Goal: Information Seeking & Learning: Find specific fact

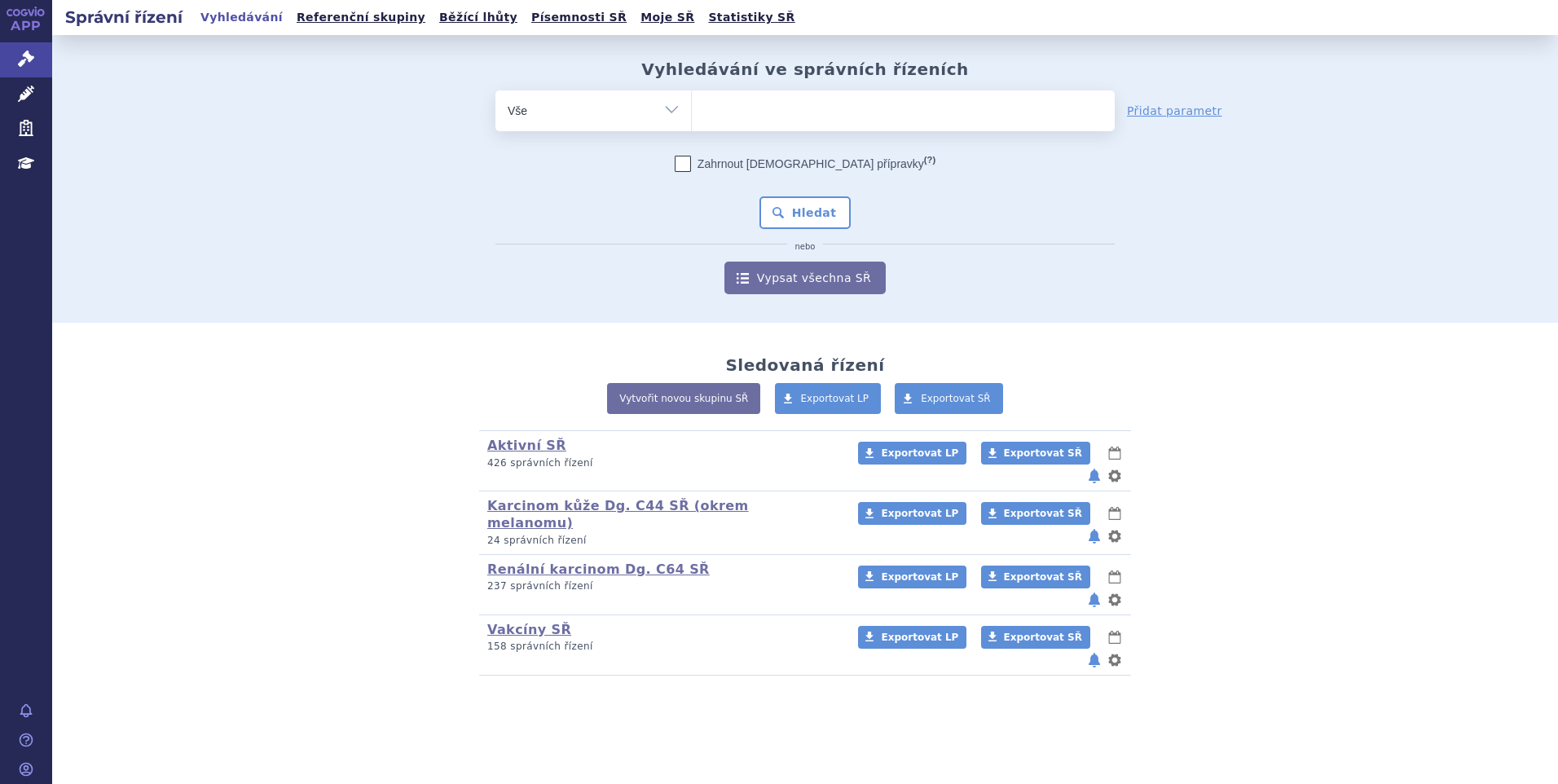
drag, startPoint x: 0, startPoint y: 0, endPoint x: 724, endPoint y: 114, distance: 732.9
click at [724, 114] on ul at bounding box center [904, 107] width 423 height 34
click at [692, 114] on select at bounding box center [691, 110] width 1 height 41
type input "edo"
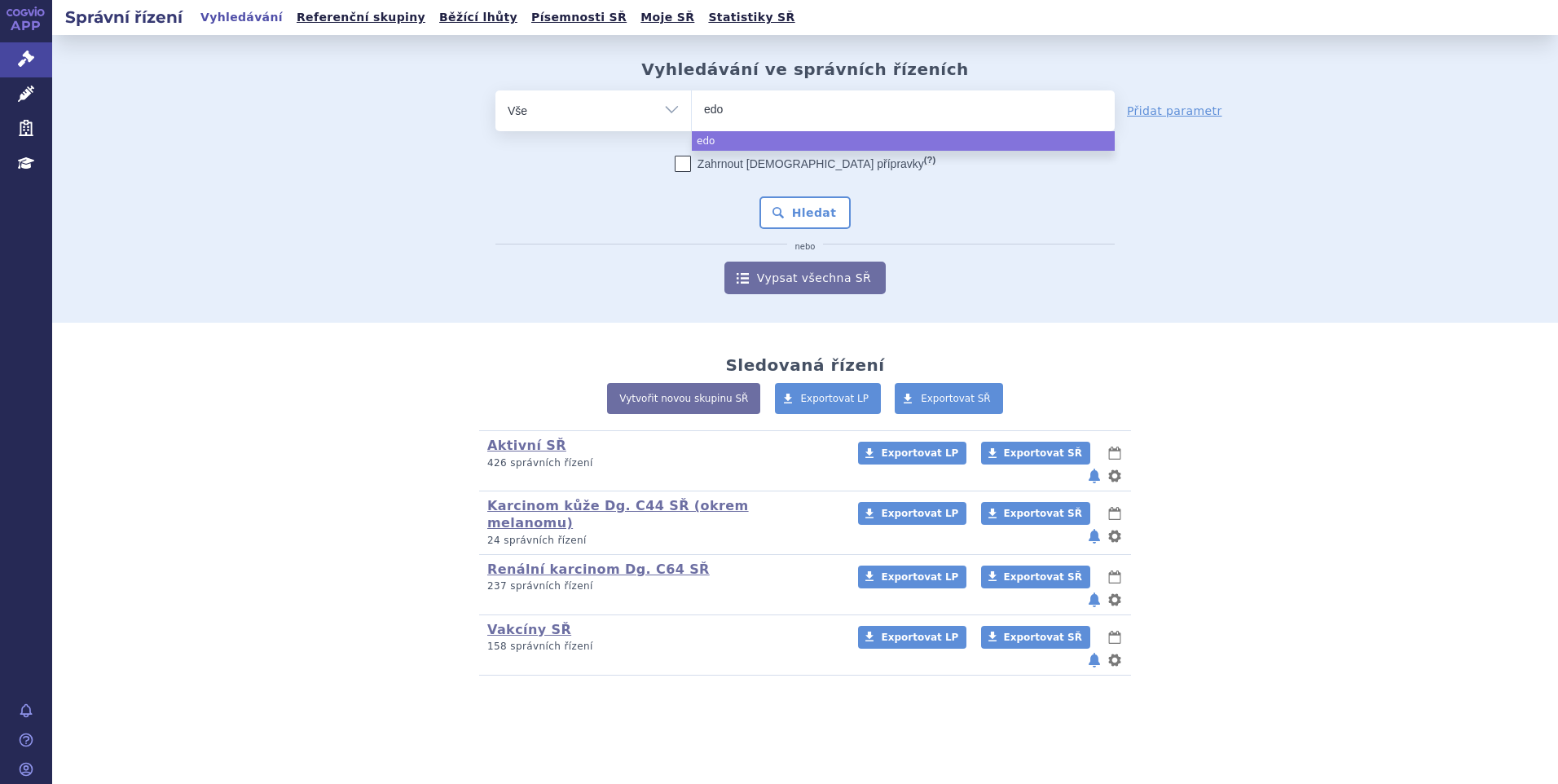
type input "edoj"
type input "edo"
type input "edon"
select select "edon"
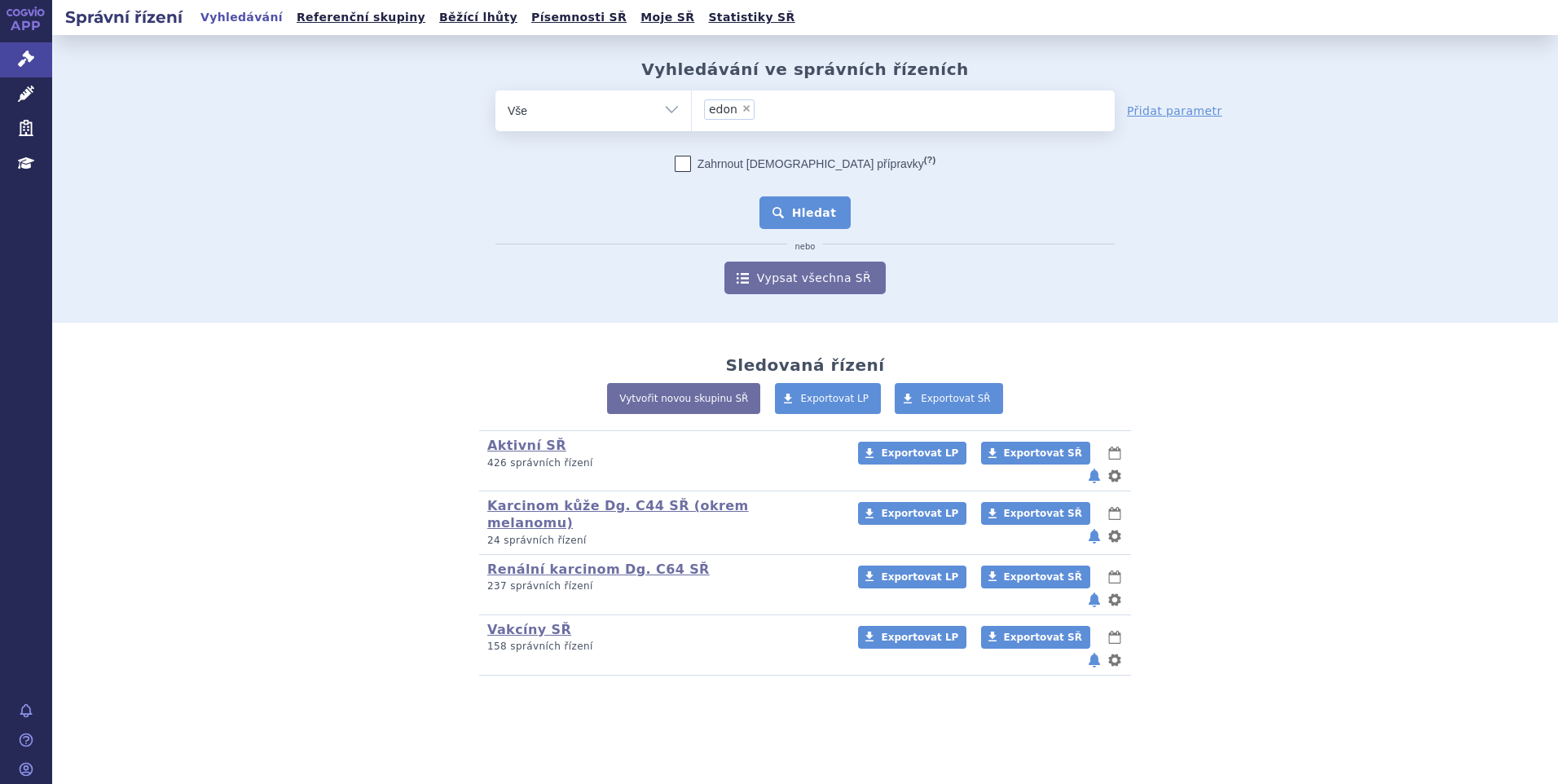
click at [822, 211] on button "Hledat" at bounding box center [806, 212] width 92 height 33
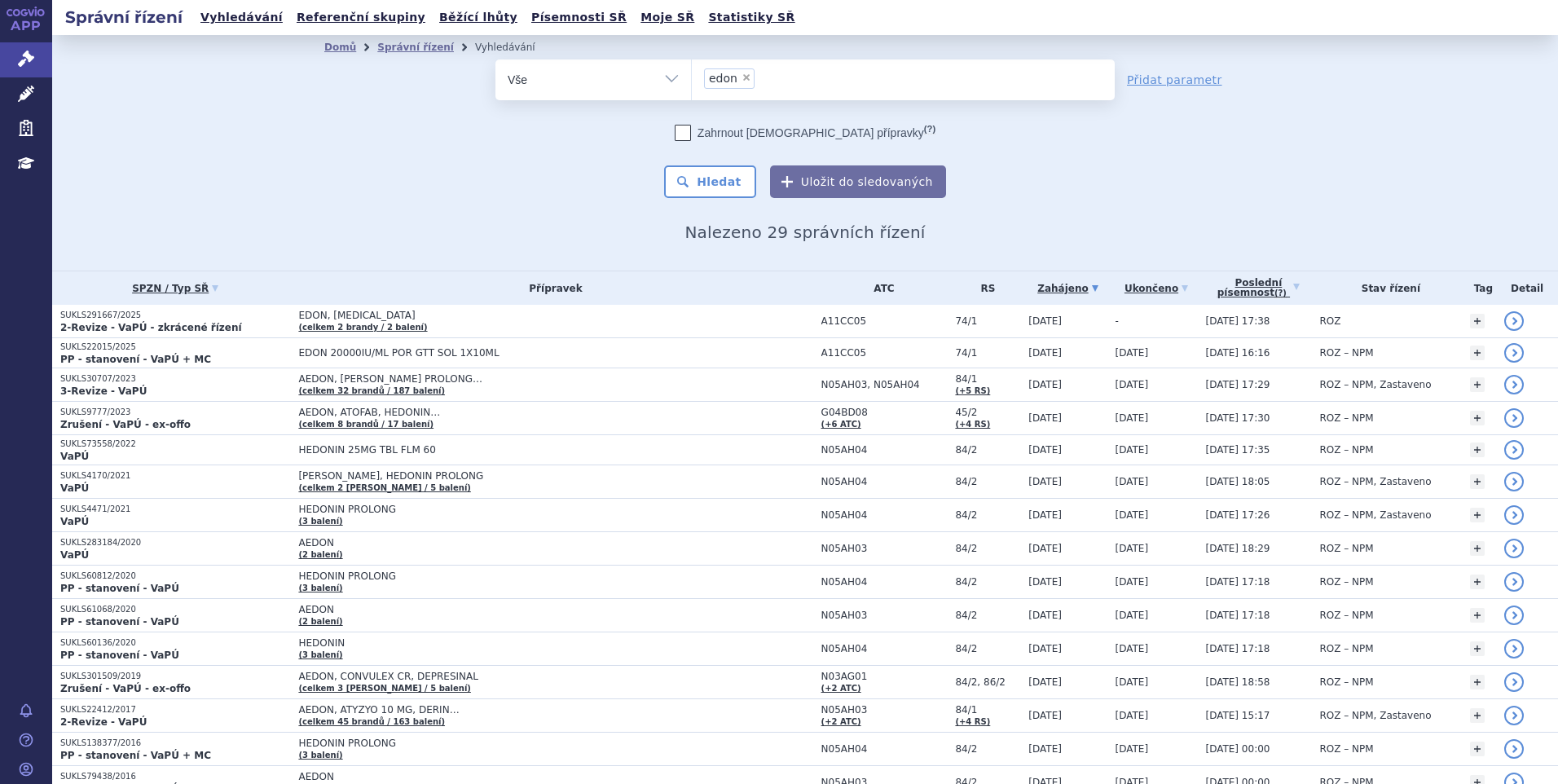
click at [742, 78] on span "×" at bounding box center [746, 77] width 10 height 10
click at [692, 78] on select "edon" at bounding box center [691, 79] width 1 height 41
select select
type input "zav"
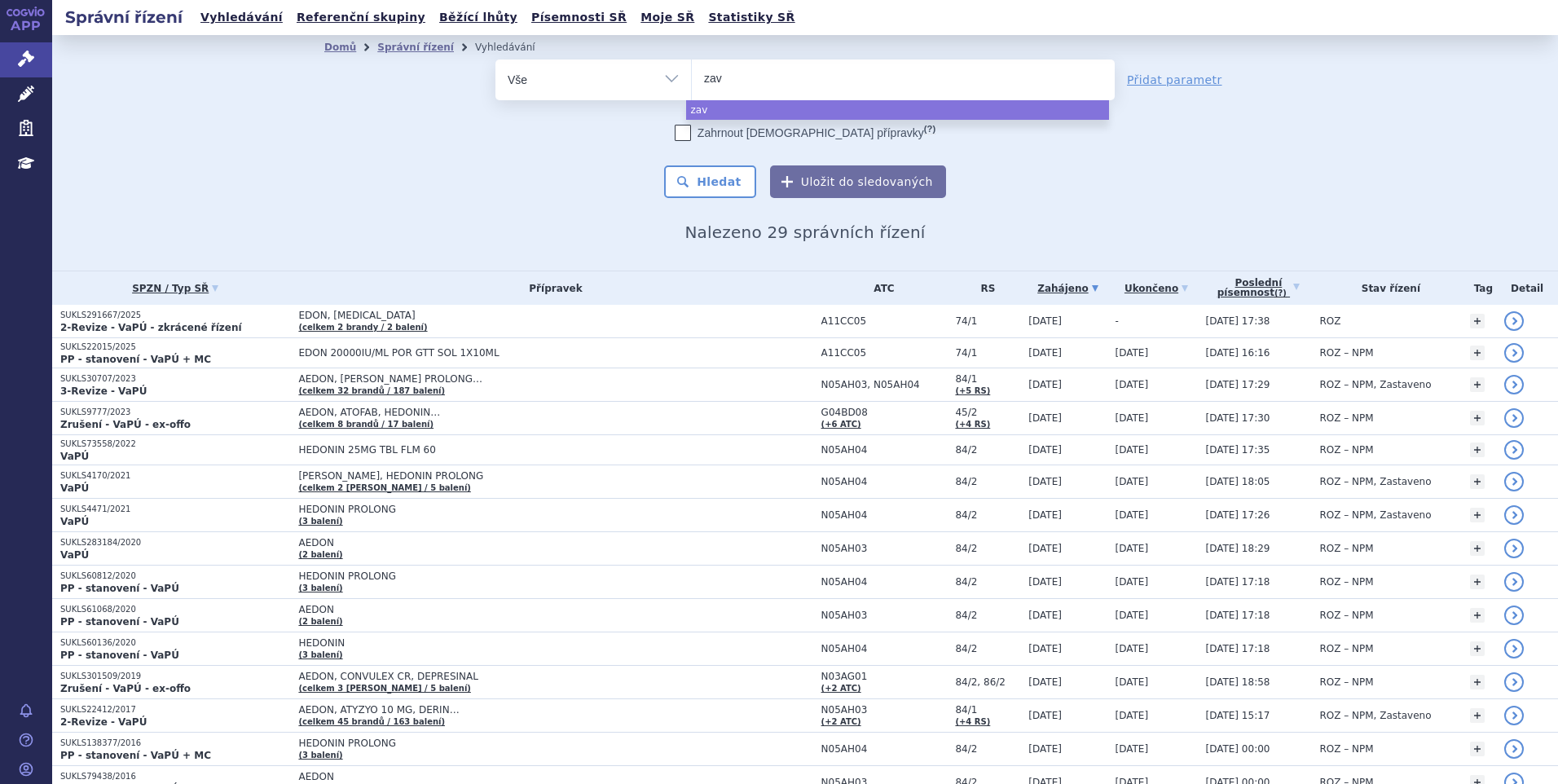
type input "zave"
type input "zavs"
type input "zavsca"
select select "zavsca"
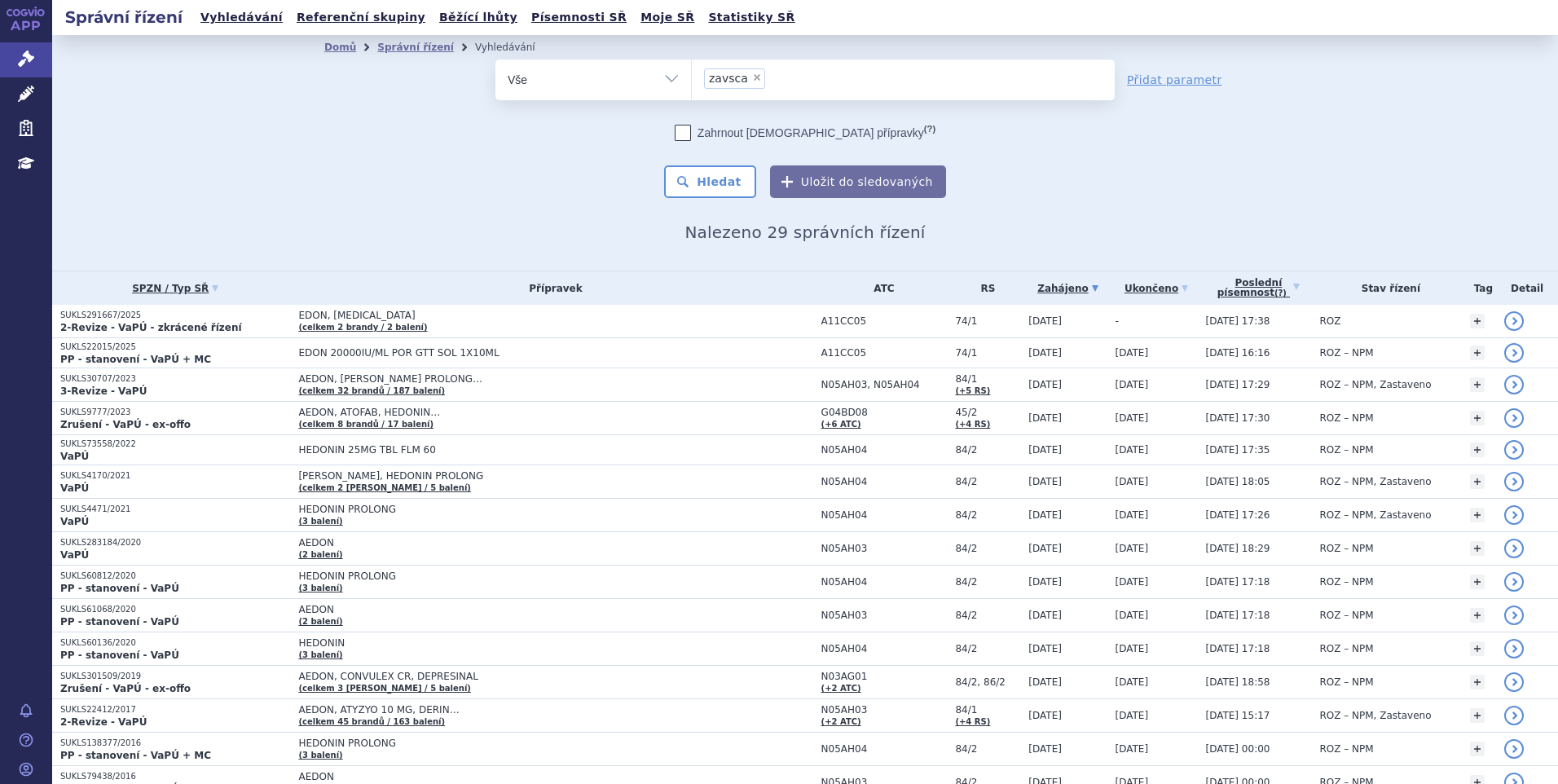
type input "zavsca"
select select
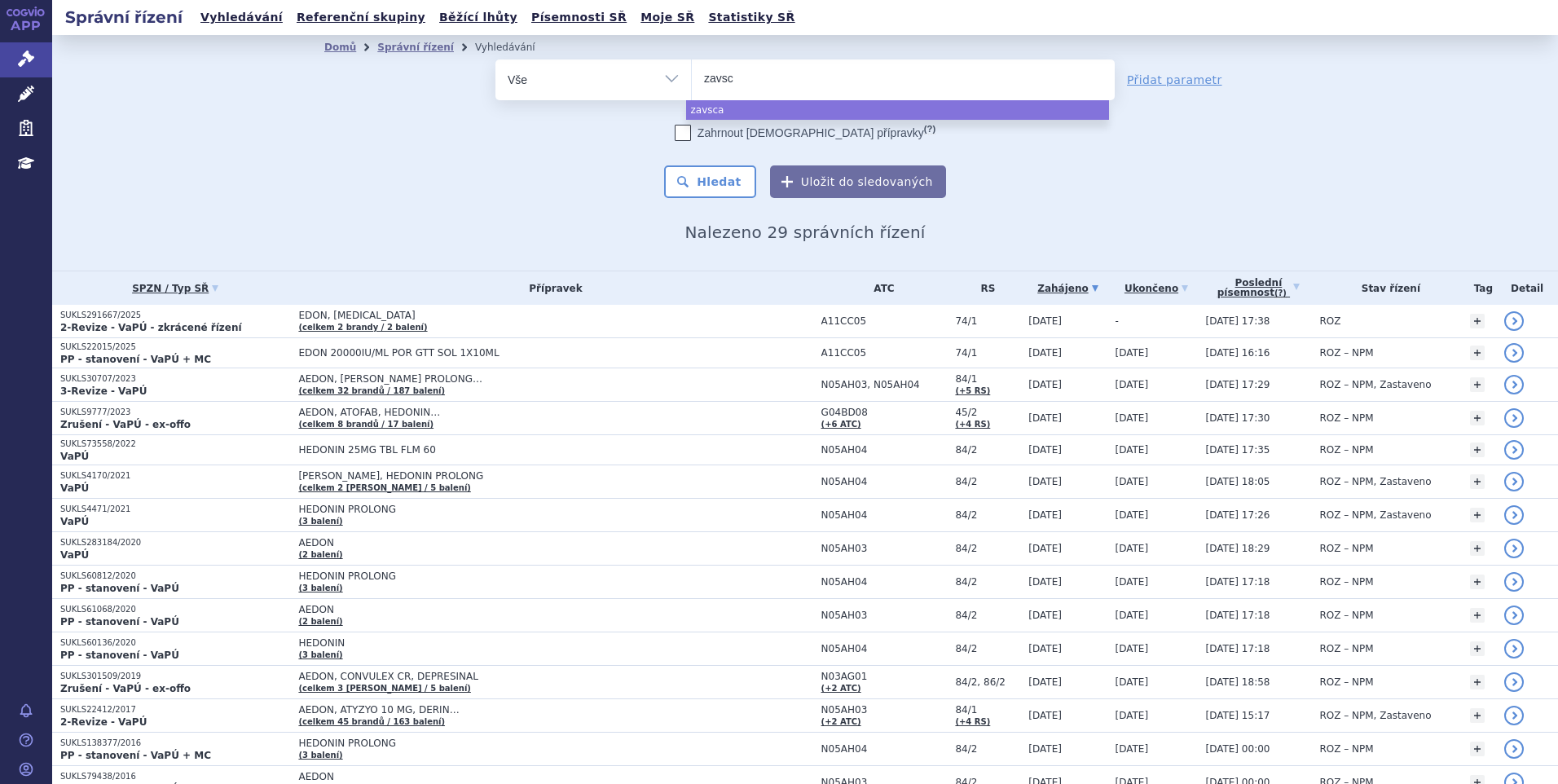
type input "zavs"
type input "zav"
type input "zave"
type input "zaves"
type input "zavesca"
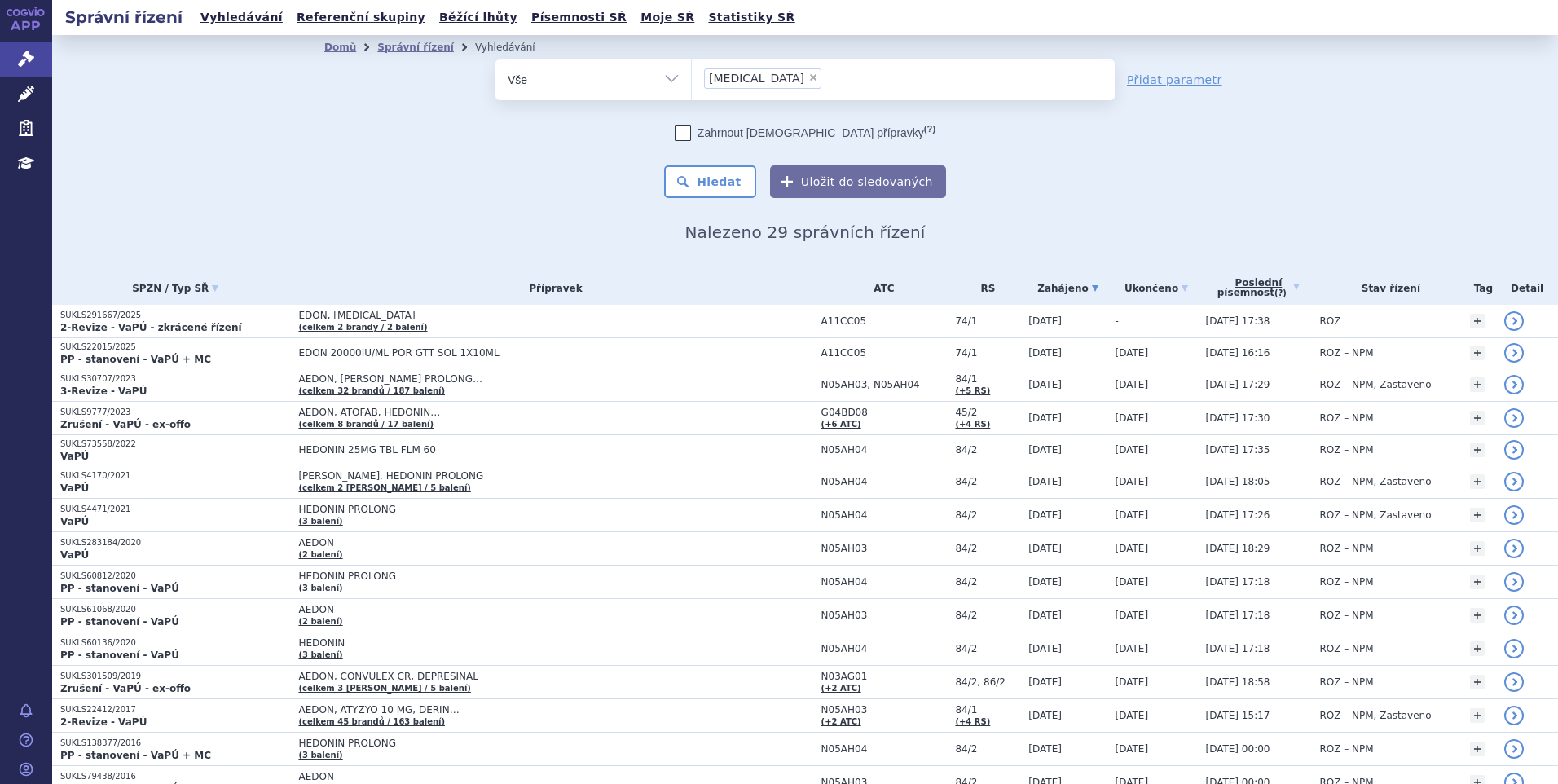
select select "zavesca"
click at [702, 178] on button "Hledat" at bounding box center [710, 181] width 92 height 33
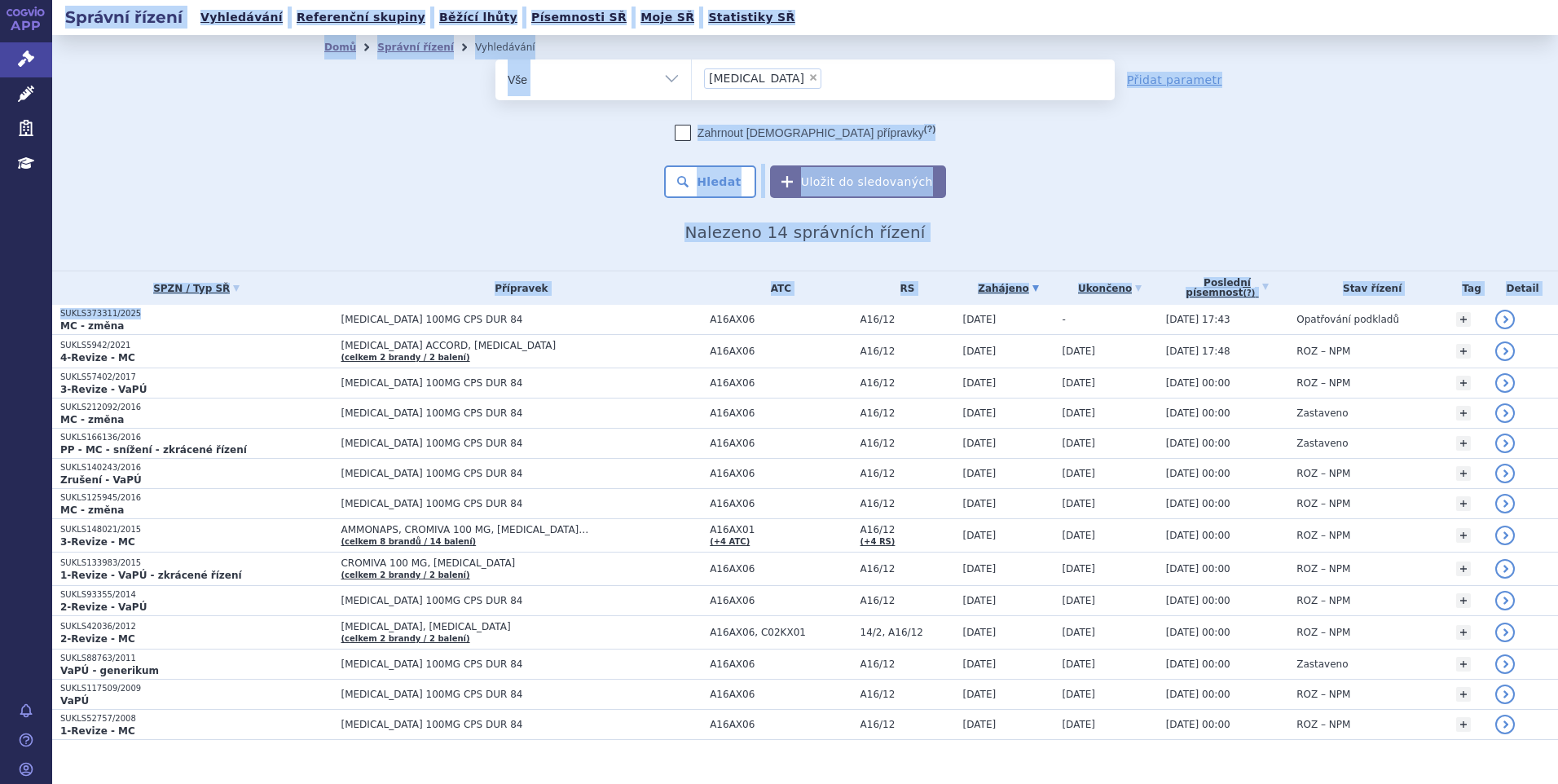
drag, startPoint x: 107, startPoint y: 315, endPoint x: 41, endPoint y: 315, distance: 66.0
click at [41, 315] on div "APP Správní řízení Léčivé přípravky Zdravotnické prostředky Education Notifikac…" at bounding box center [779, 392] width 1558 height 784
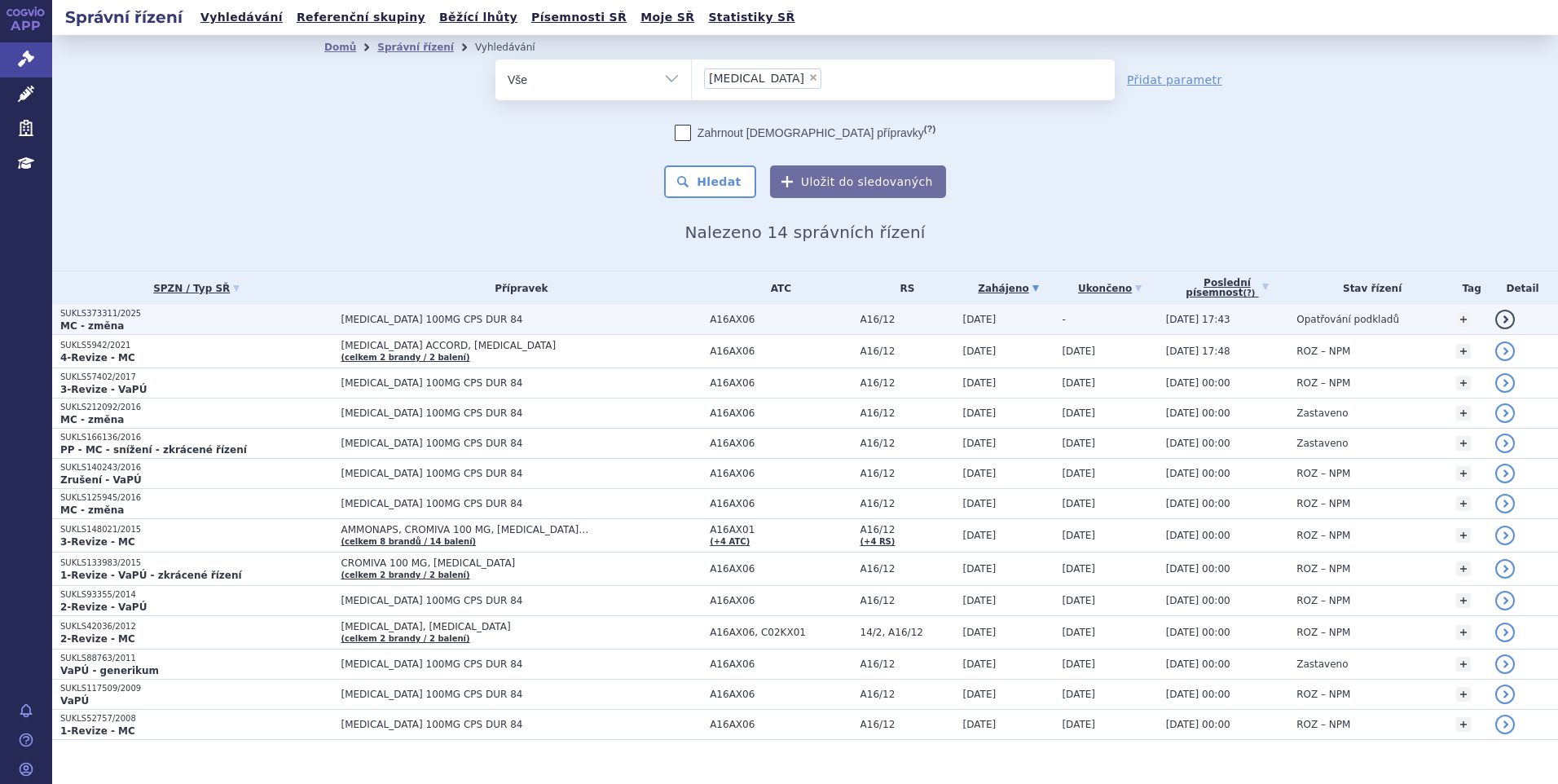
drag, startPoint x: 41, startPoint y: 315, endPoint x: 229, endPoint y: 328, distance: 188.4
click at [229, 328] on p "MC - změna" at bounding box center [196, 325] width 272 height 13
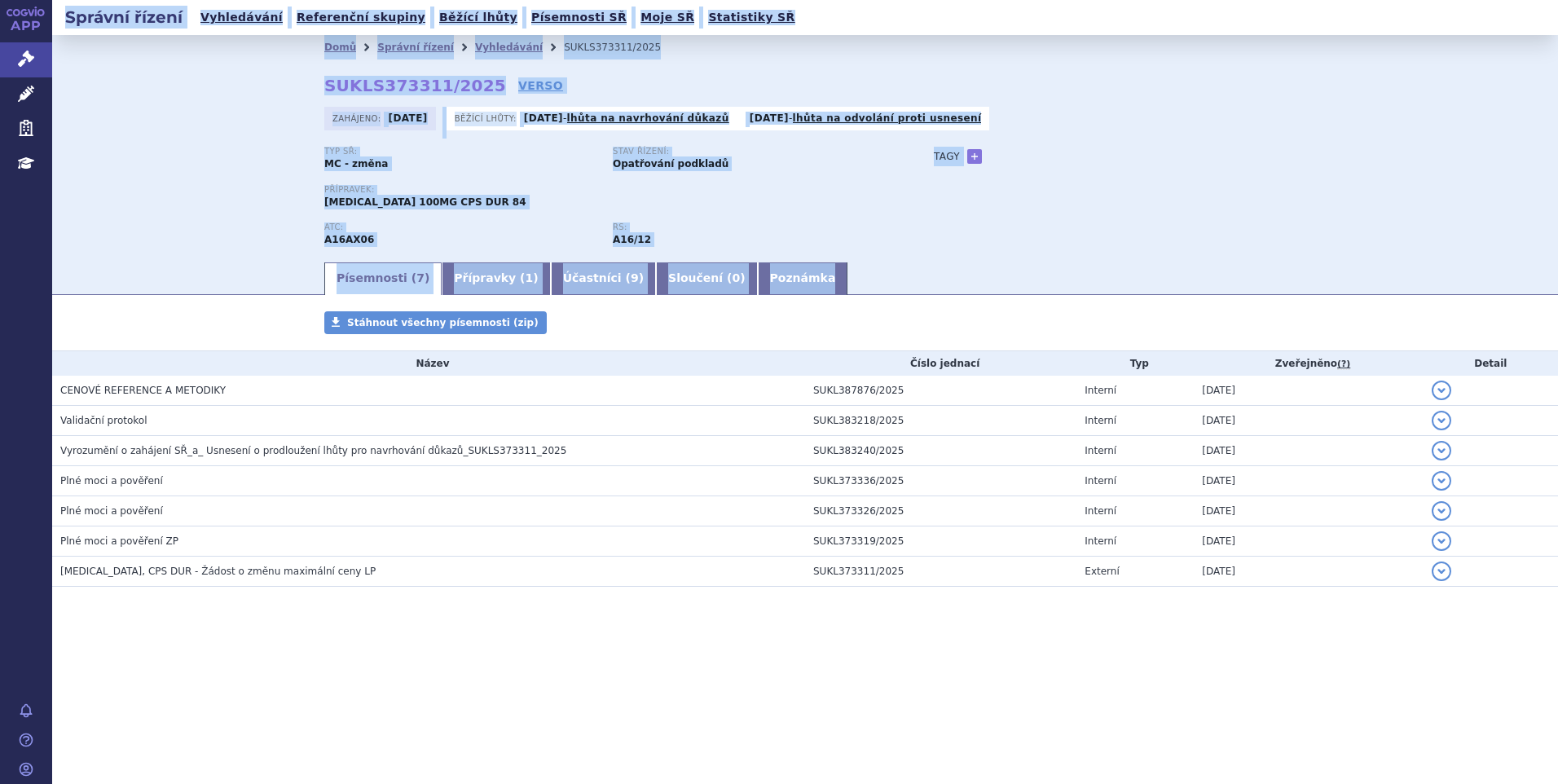
drag, startPoint x: 257, startPoint y: 168, endPoint x: 197, endPoint y: 146, distance: 63.9
click at [256, 168] on div "Domů Správní řízení Vyhledávání SUKLS373311/2025 SUKLS373311/2025 VERSO Zahájen…" at bounding box center [805, 148] width 1506 height 225
click at [197, 146] on div "Domů Správní řízení Vyhledávání SUKLS373311/2025 SUKLS373311/2025 VERSO Zahájen…" at bounding box center [805, 148] width 1506 height 225
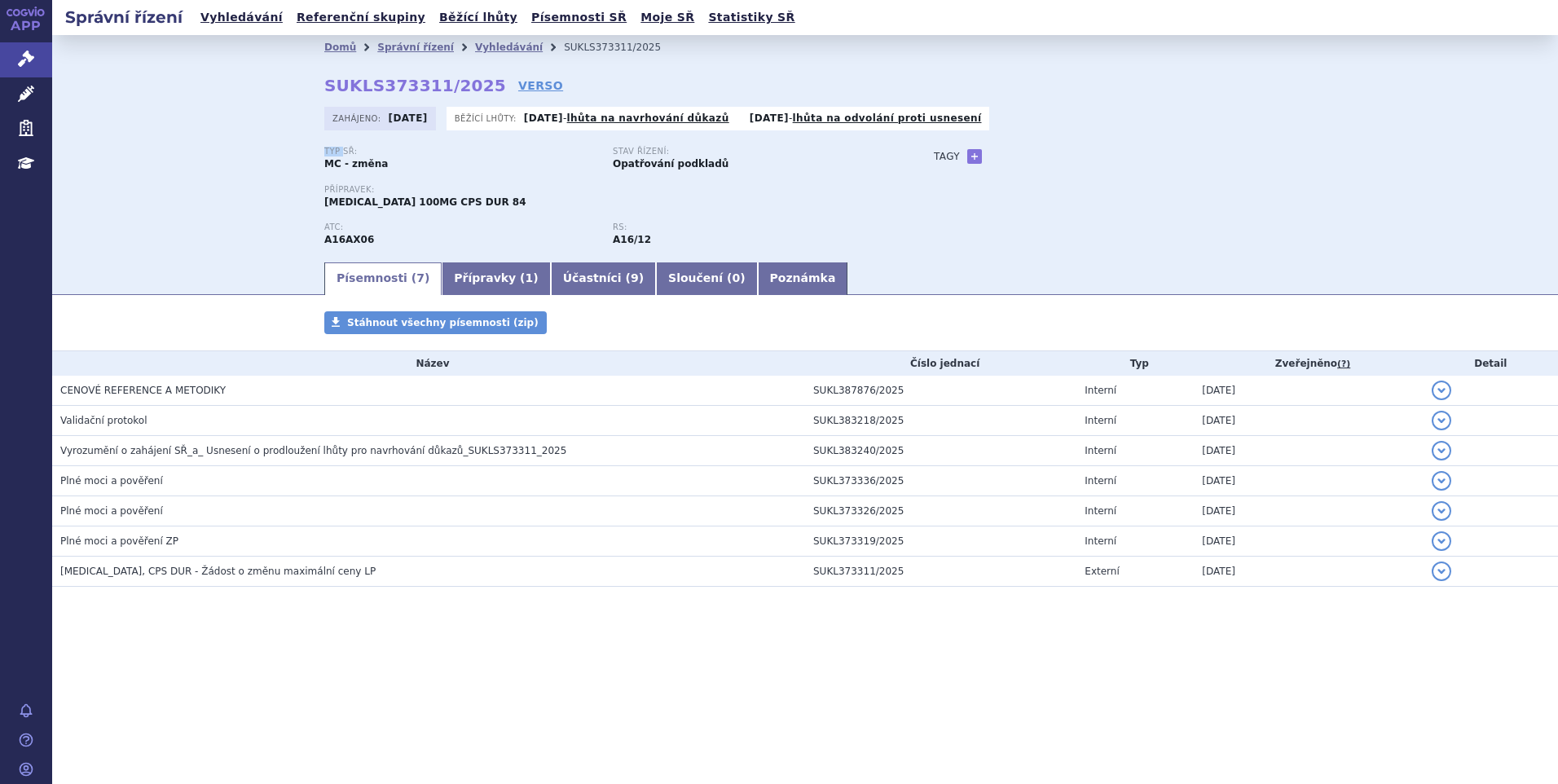
click at [197, 146] on div "Domů Správní řízení Vyhledávání SUKLS373311/2025 SUKLS373311/2025 VERSO Zahájen…" at bounding box center [805, 148] width 1506 height 225
drag, startPoint x: 197, startPoint y: 146, endPoint x: 424, endPoint y: 142, distance: 227.0
click at [411, 148] on p "Typ SŘ:" at bounding box center [461, 151] width 272 height 10
drag, startPoint x: 360, startPoint y: 88, endPoint x: 472, endPoint y: 88, distance: 112.0
click at [472, 88] on div "Domů Správní řízení Vyhledávání SUKLS373311/2025 SUKLS373311/2025 VERSO Zahájen…" at bounding box center [805, 148] width 1506 height 225
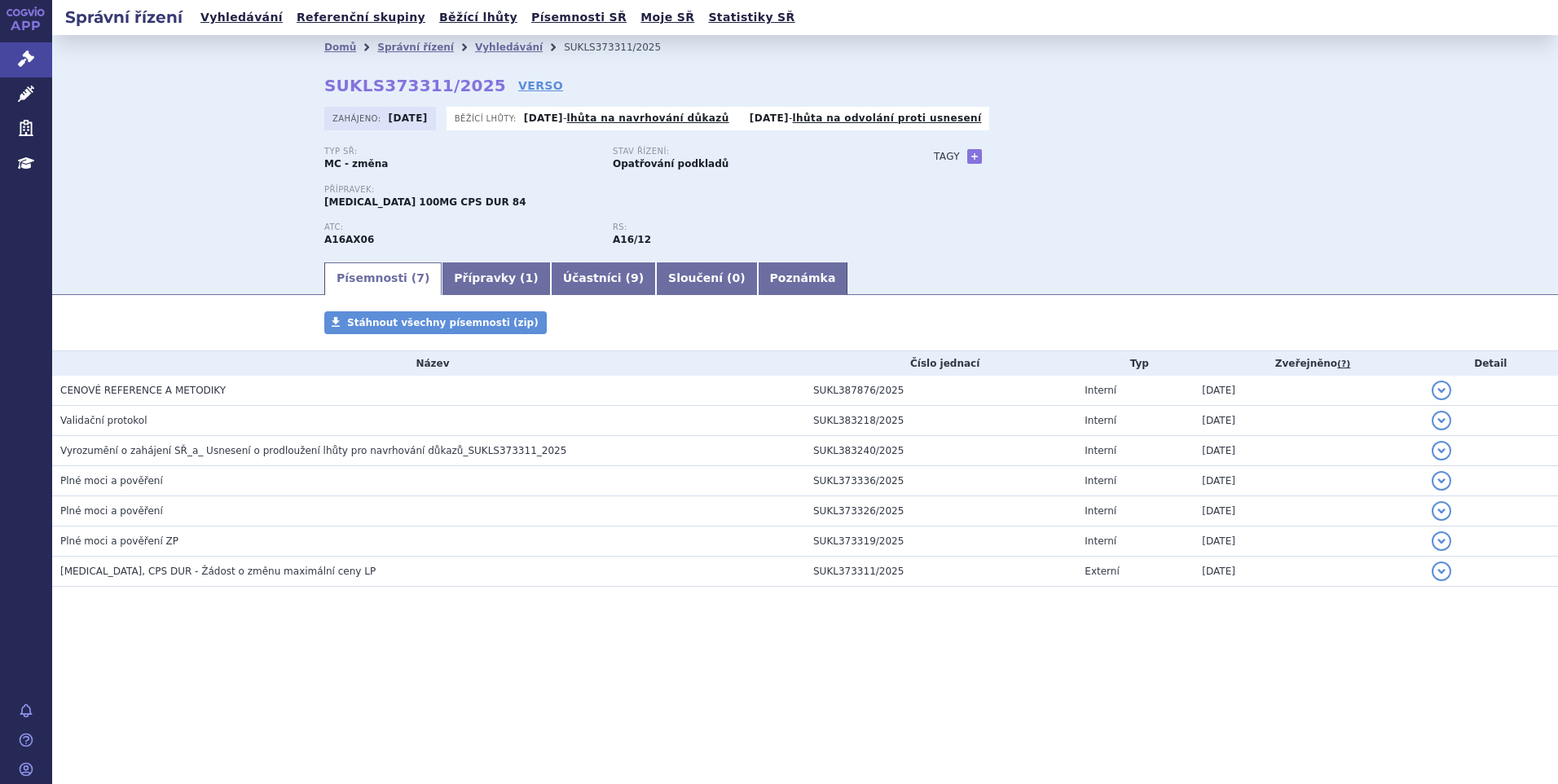
click at [65, 216] on div "Domů Správní řízení Vyhledávání SUKLS373311/2025 SUKLS373311/2025 VERSO Zahájen…" at bounding box center [805, 148] width 1506 height 225
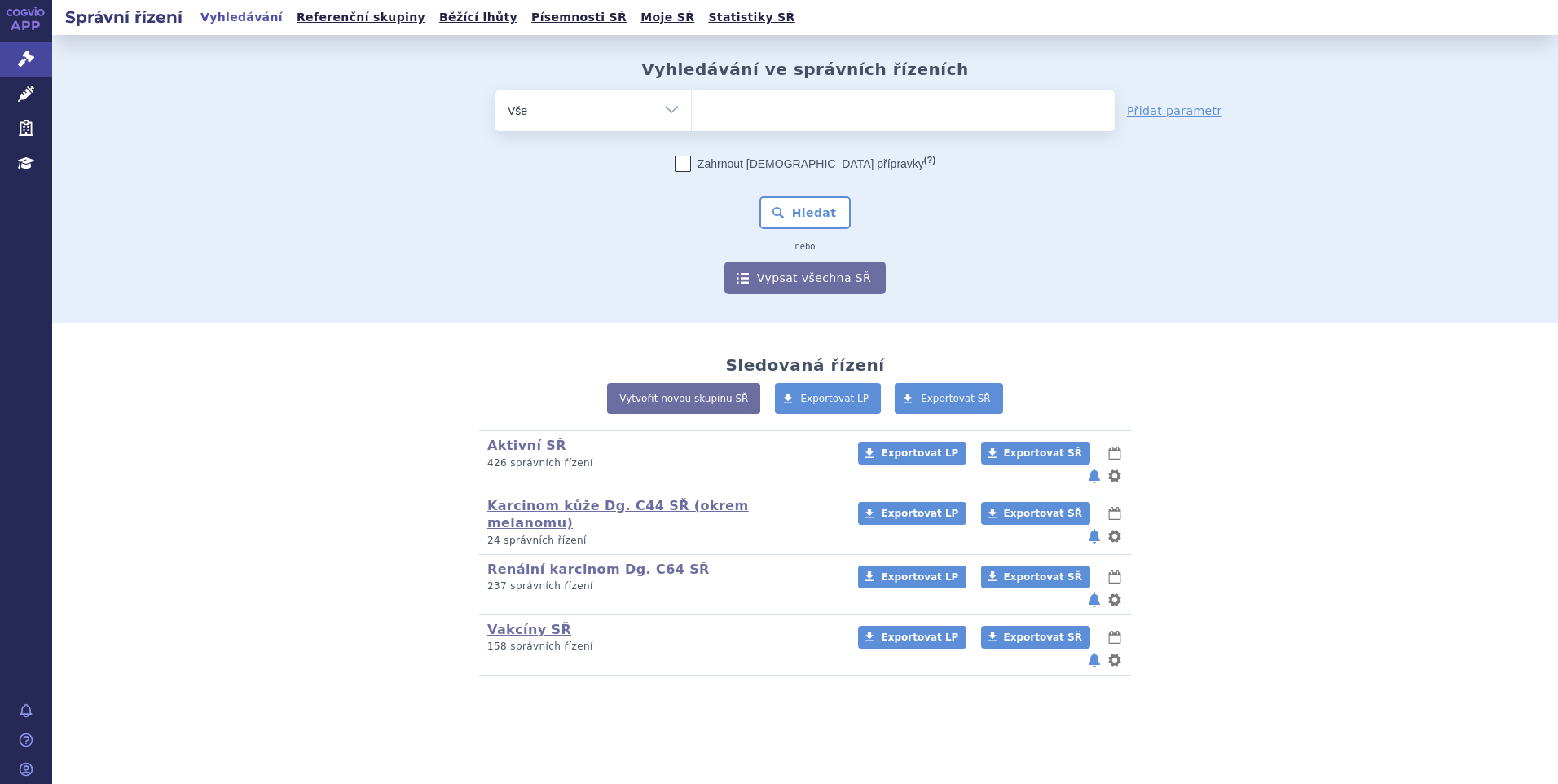
click at [723, 110] on ul at bounding box center [904, 107] width 423 height 34
click at [692, 110] on select at bounding box center [691, 110] width 1 height 41
paste input "KISUNLA"
type input "KISUNLA"
select select "KISUNLA"
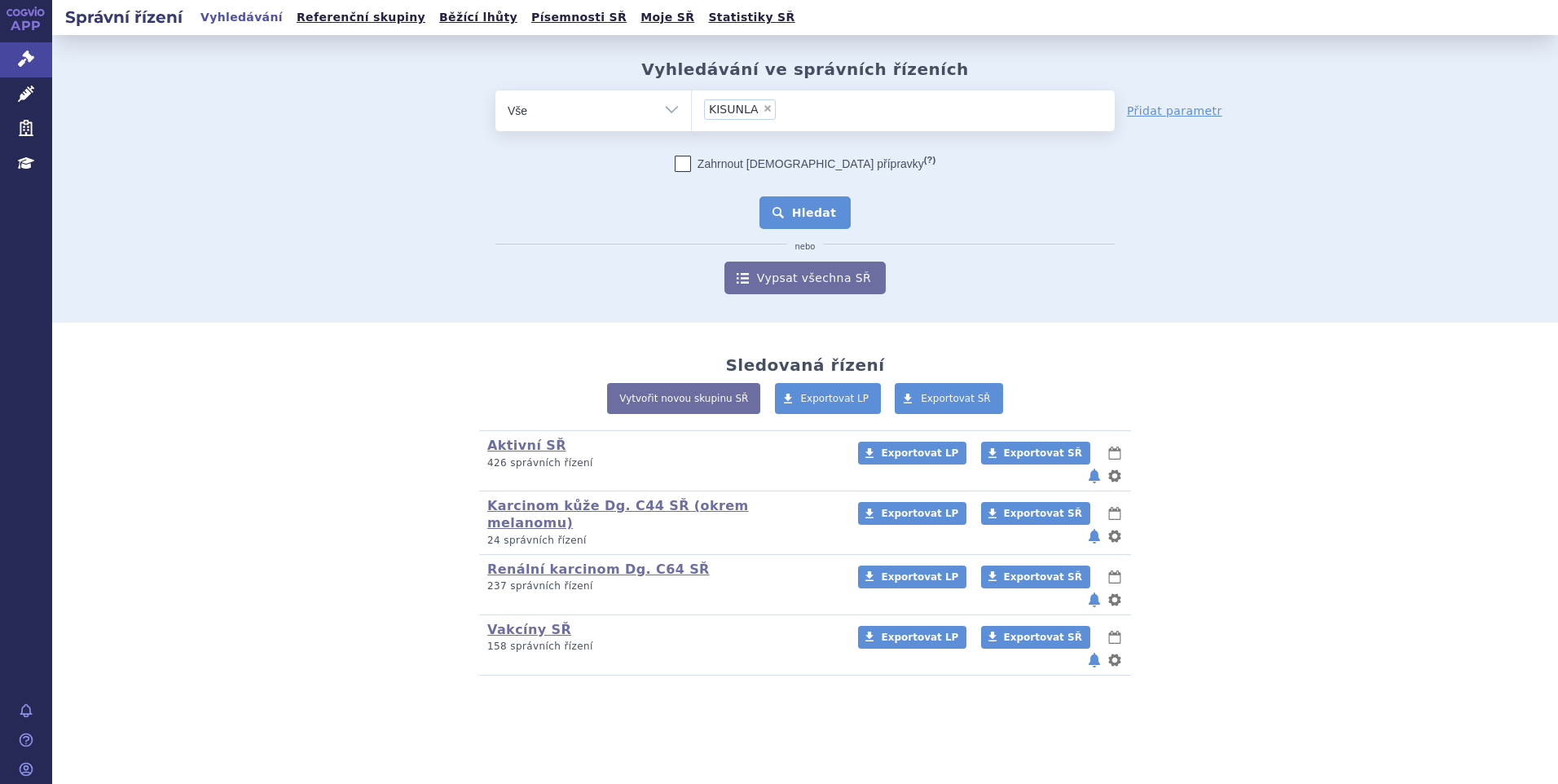
click at [789, 204] on div "Zahrnout bratrské přípravky (?) * Pozor, hledání dle vyhledávacího parametru In…" at bounding box center [805, 225] width 620 height 139
drag, startPoint x: 789, startPoint y: 212, endPoint x: 790, endPoint y: 203, distance: 9.1
click at [788, 211] on button "Hledat" at bounding box center [806, 212] width 92 height 33
click at [717, 111] on ul at bounding box center [904, 107] width 423 height 34
click at [692, 111] on select at bounding box center [691, 110] width 1 height 41
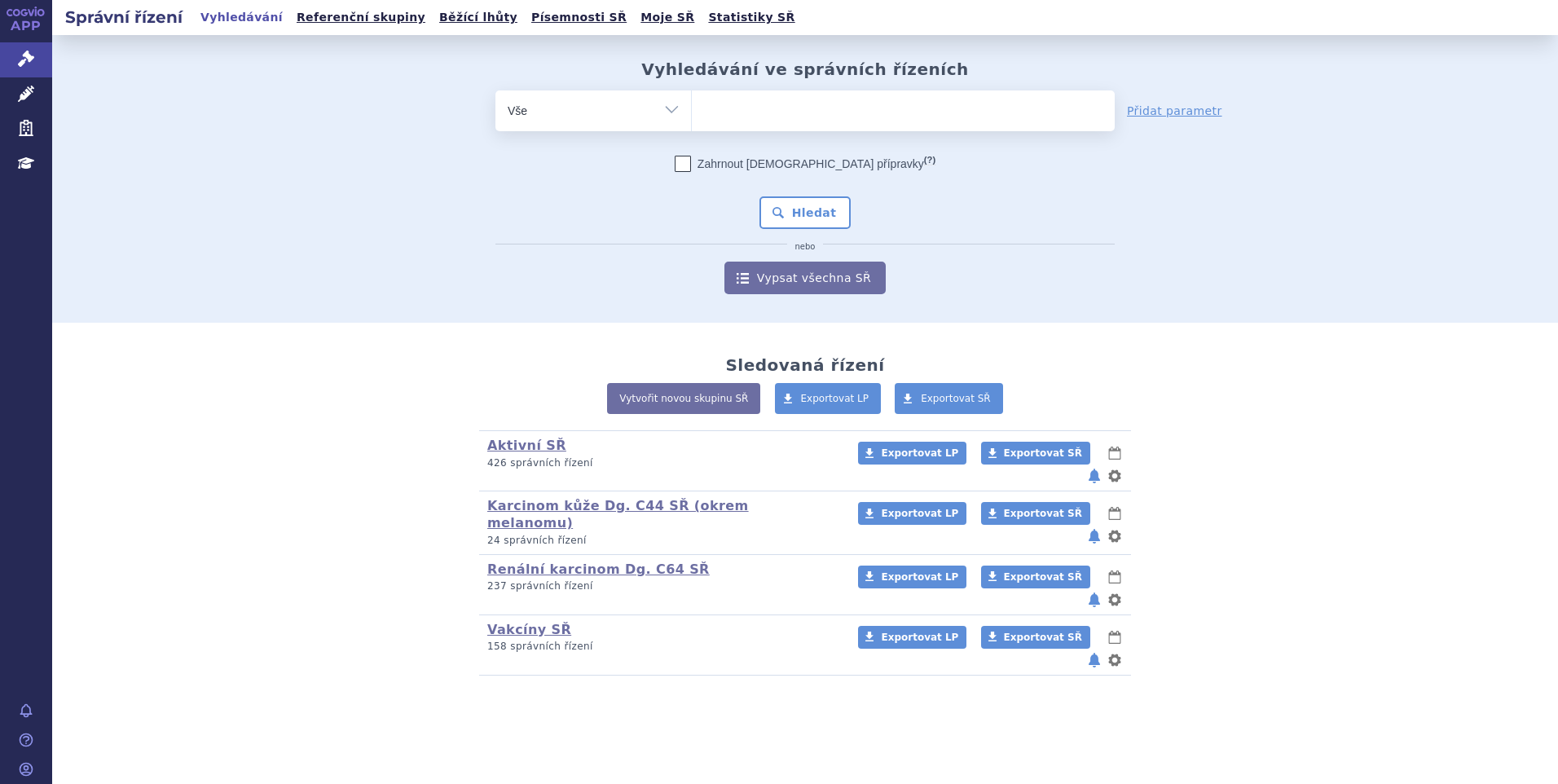
paste input "SUKLS166482/2025"
type input "SUKLS166482/2025"
select select "SUKLS166482/2025"
click at [798, 214] on button "Hledat" at bounding box center [806, 212] width 92 height 33
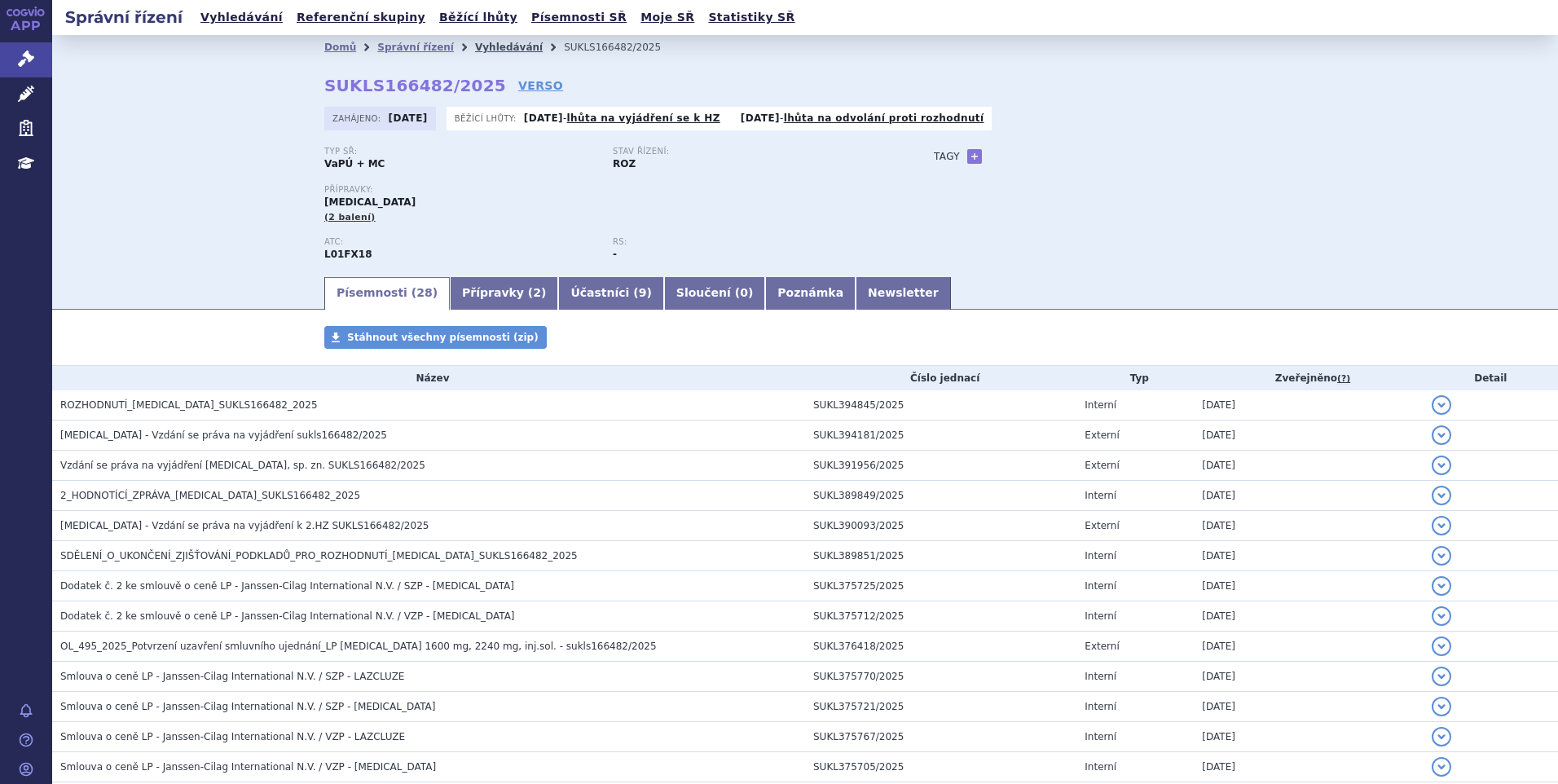
click at [475, 47] on link "Vyhledávání" at bounding box center [508, 47] width 68 height 11
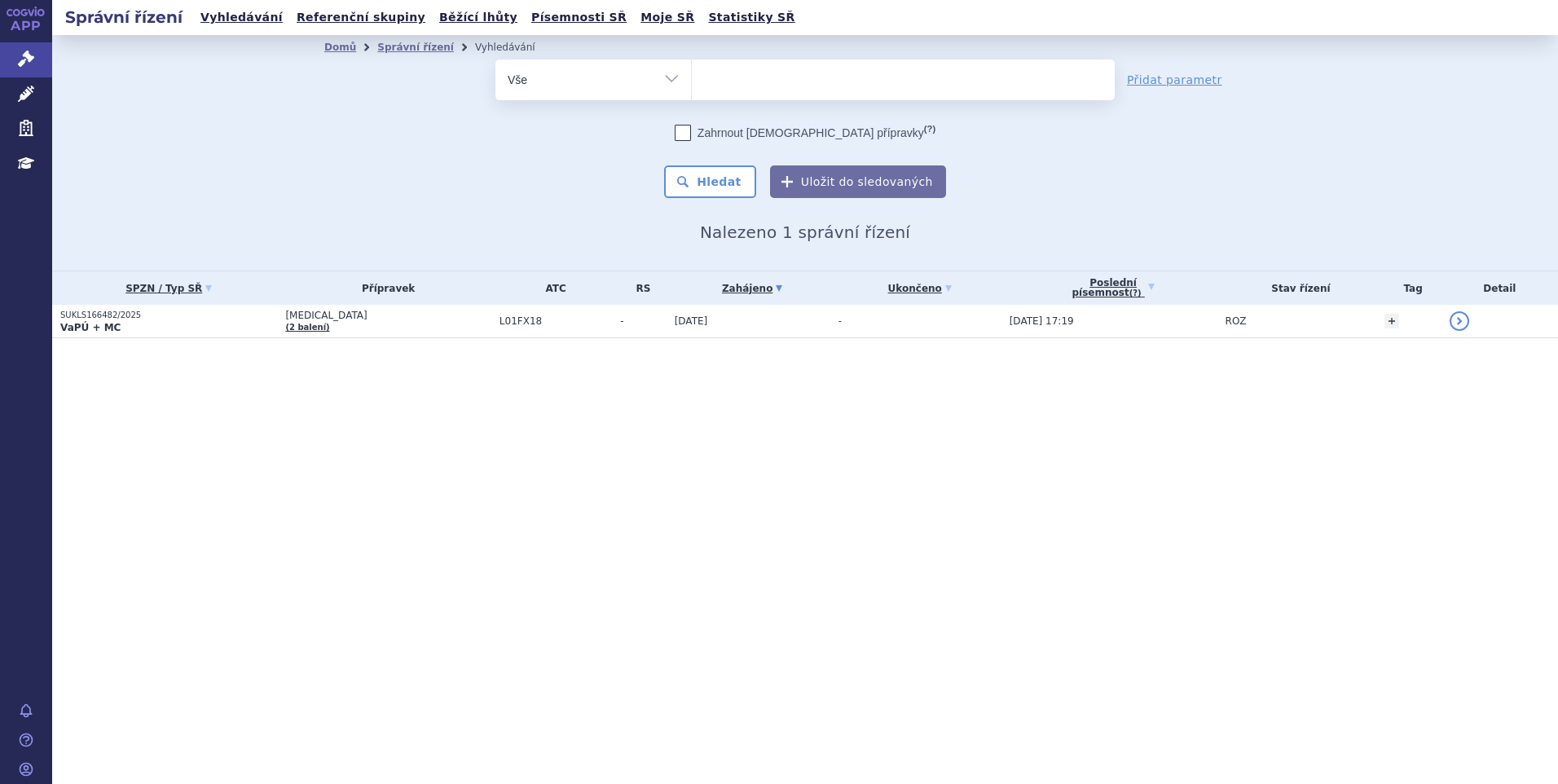
select select
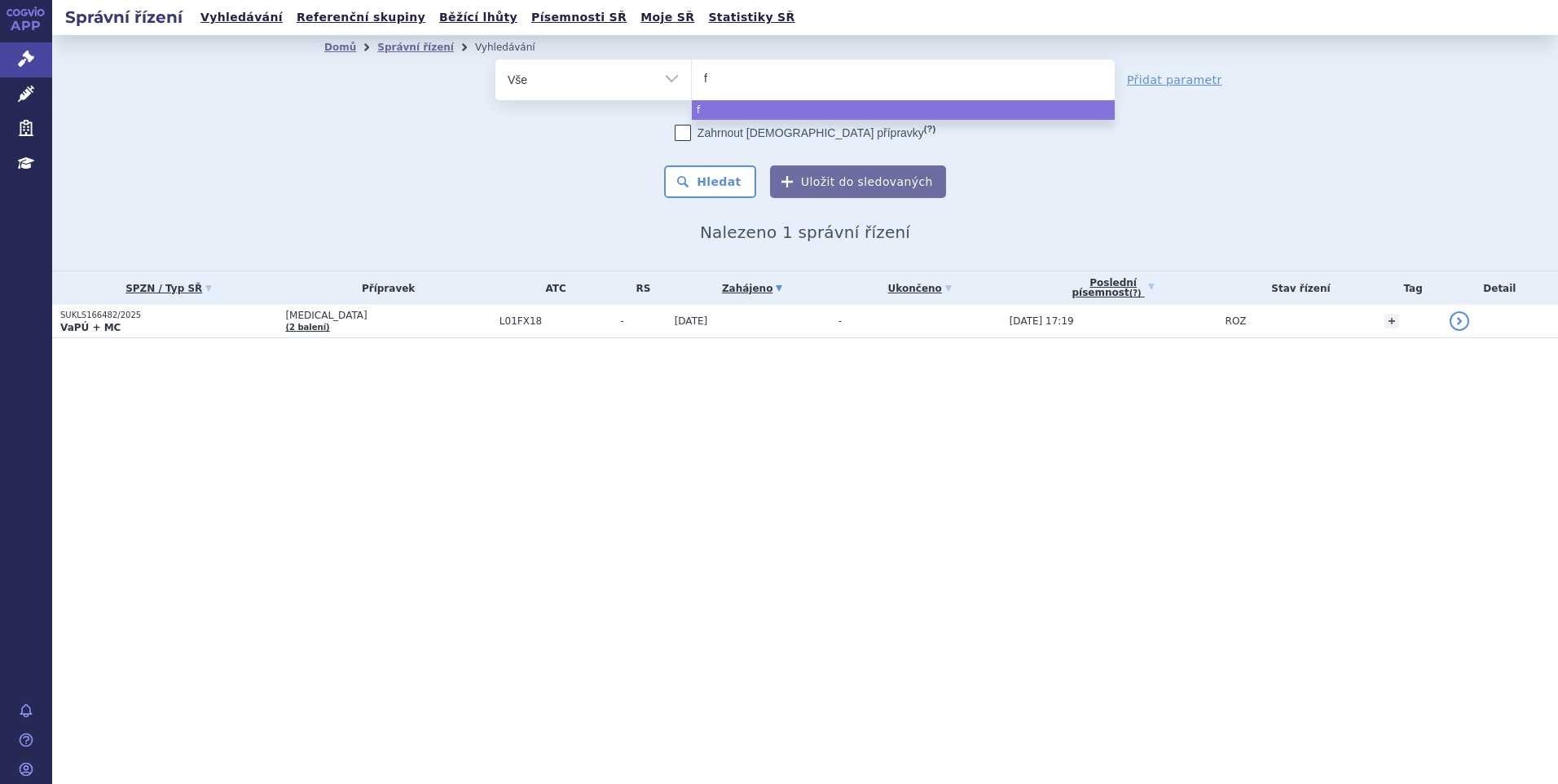
type input "fa"
type input "fab"
type input "fabha"
type input "fabhal"
type input "fabhalt"
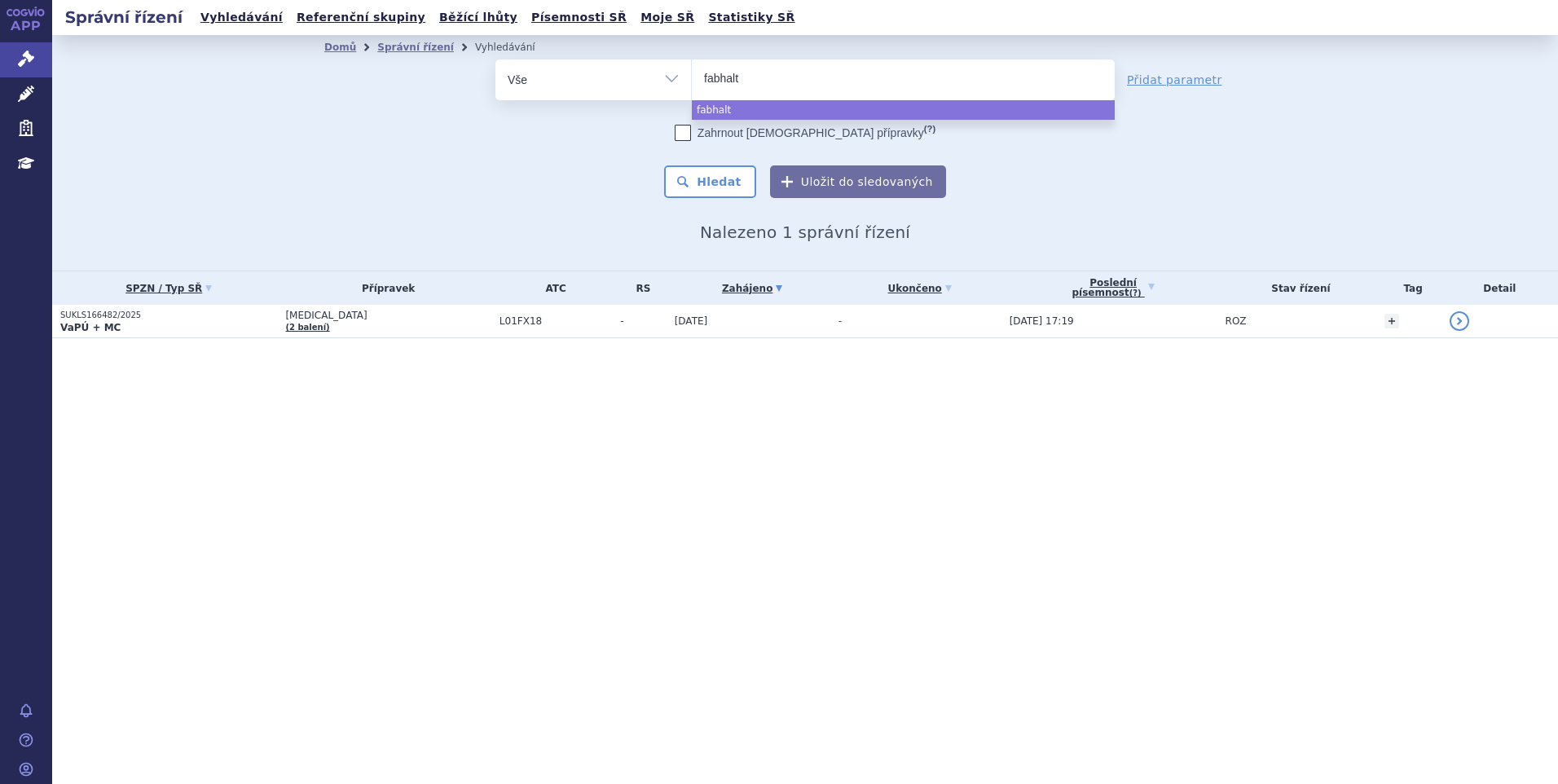
type input "fabhalta"
select select "fabhalta"
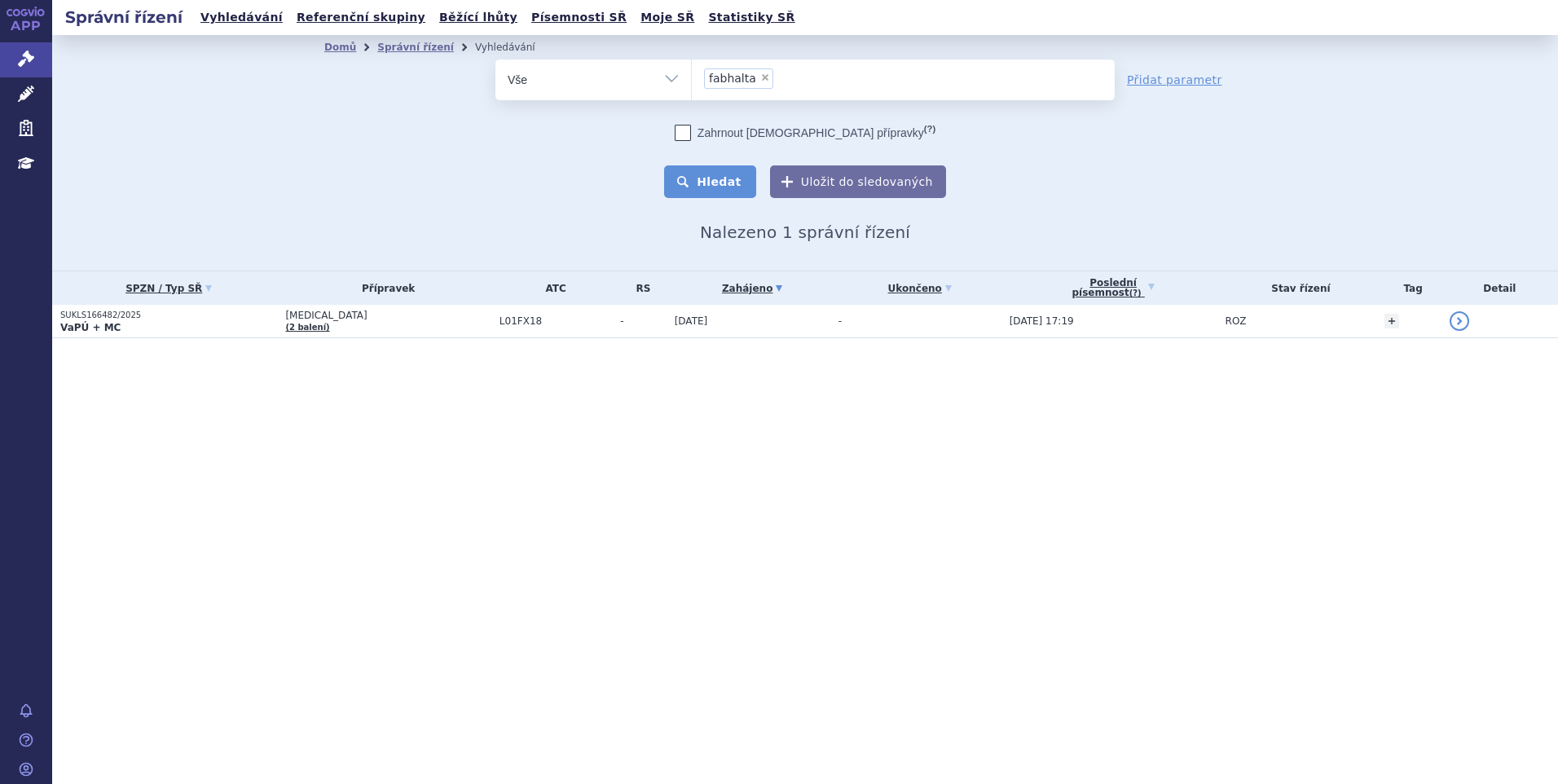
click at [743, 181] on button "Hledat" at bounding box center [710, 181] width 92 height 33
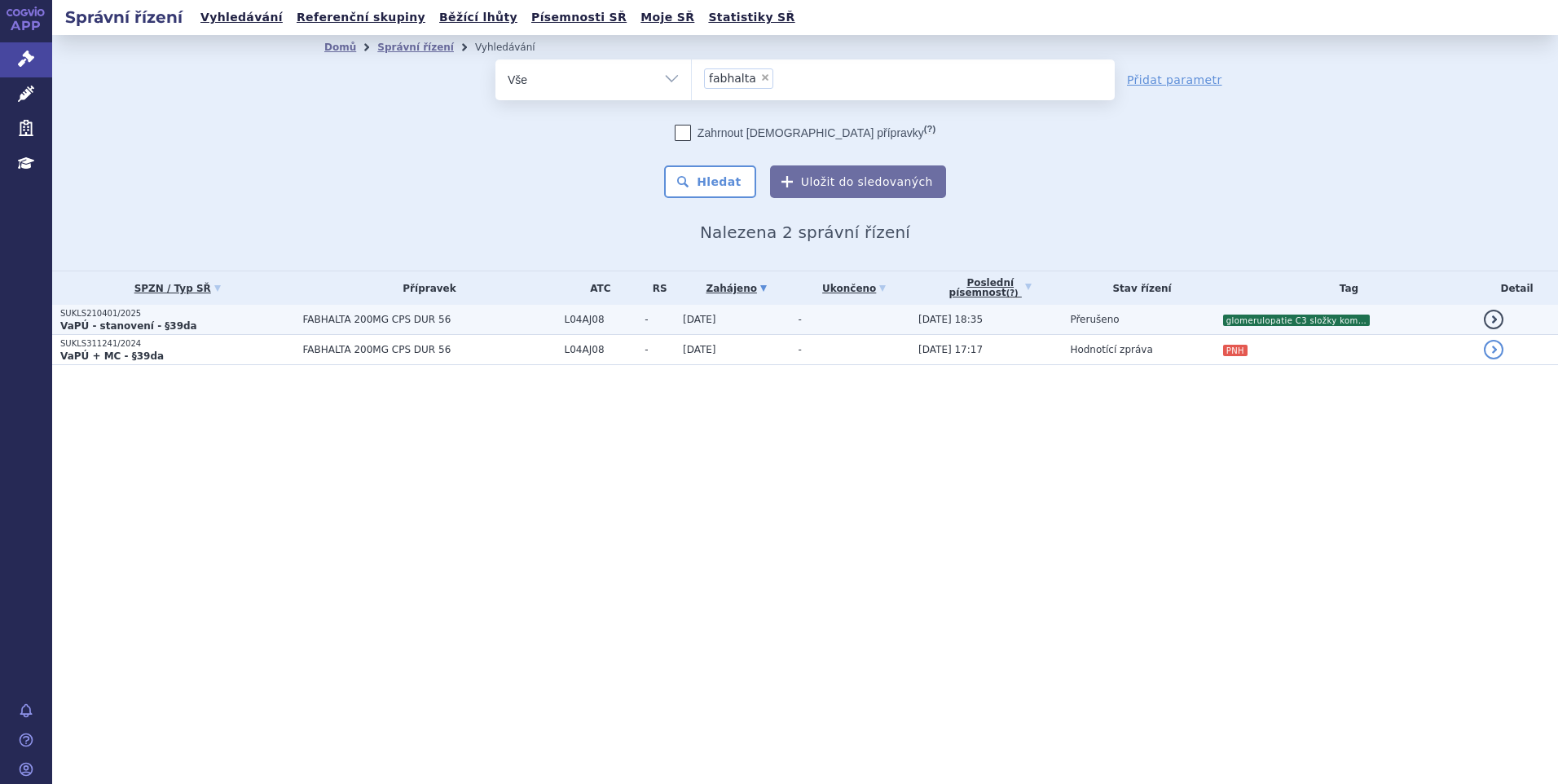
click at [452, 321] on span "FABHALTA 200MG CPS DUR 56" at bounding box center [429, 319] width 254 height 11
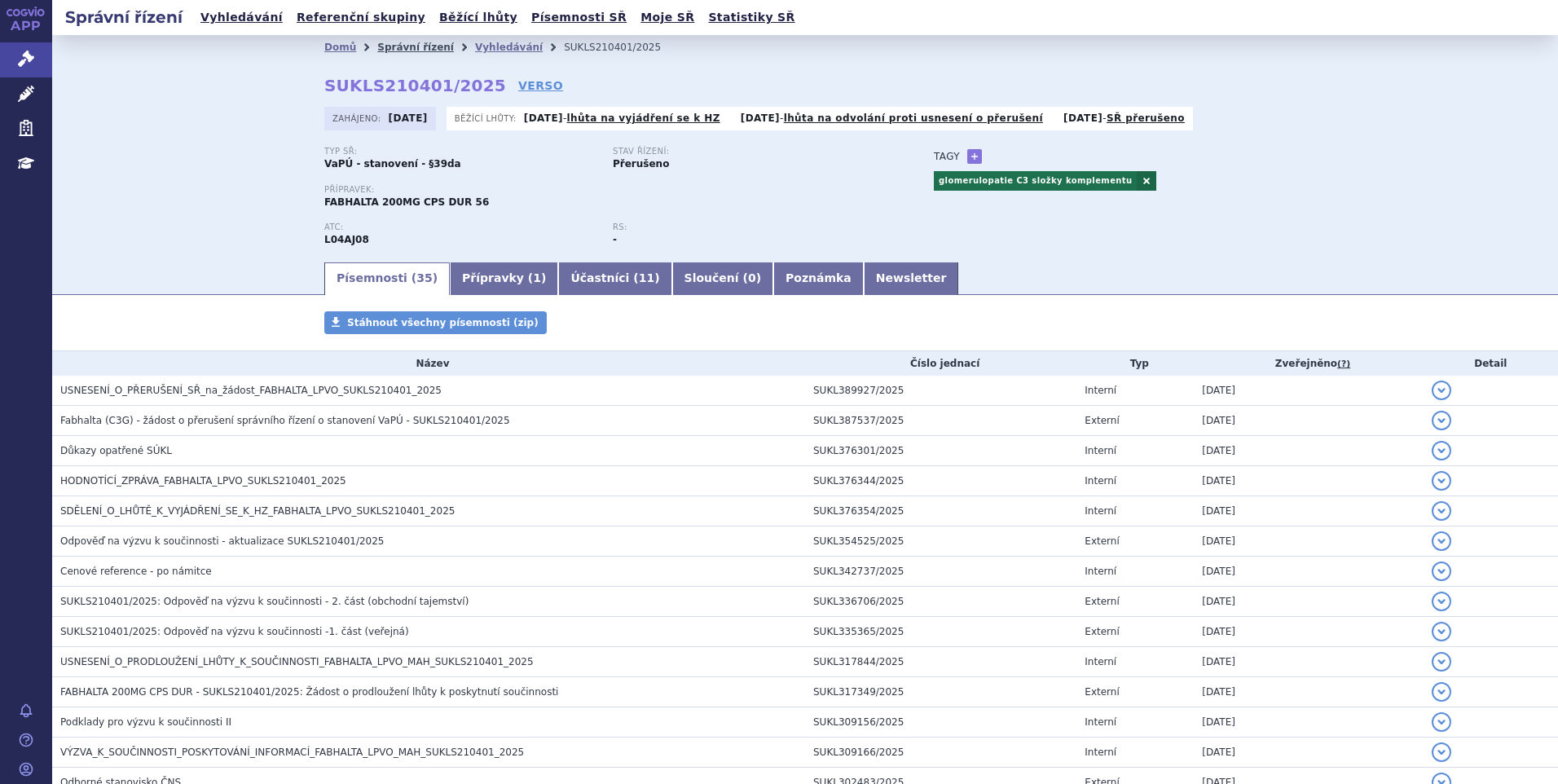
click at [401, 45] on link "Správní řízení" at bounding box center [416, 47] width 77 height 11
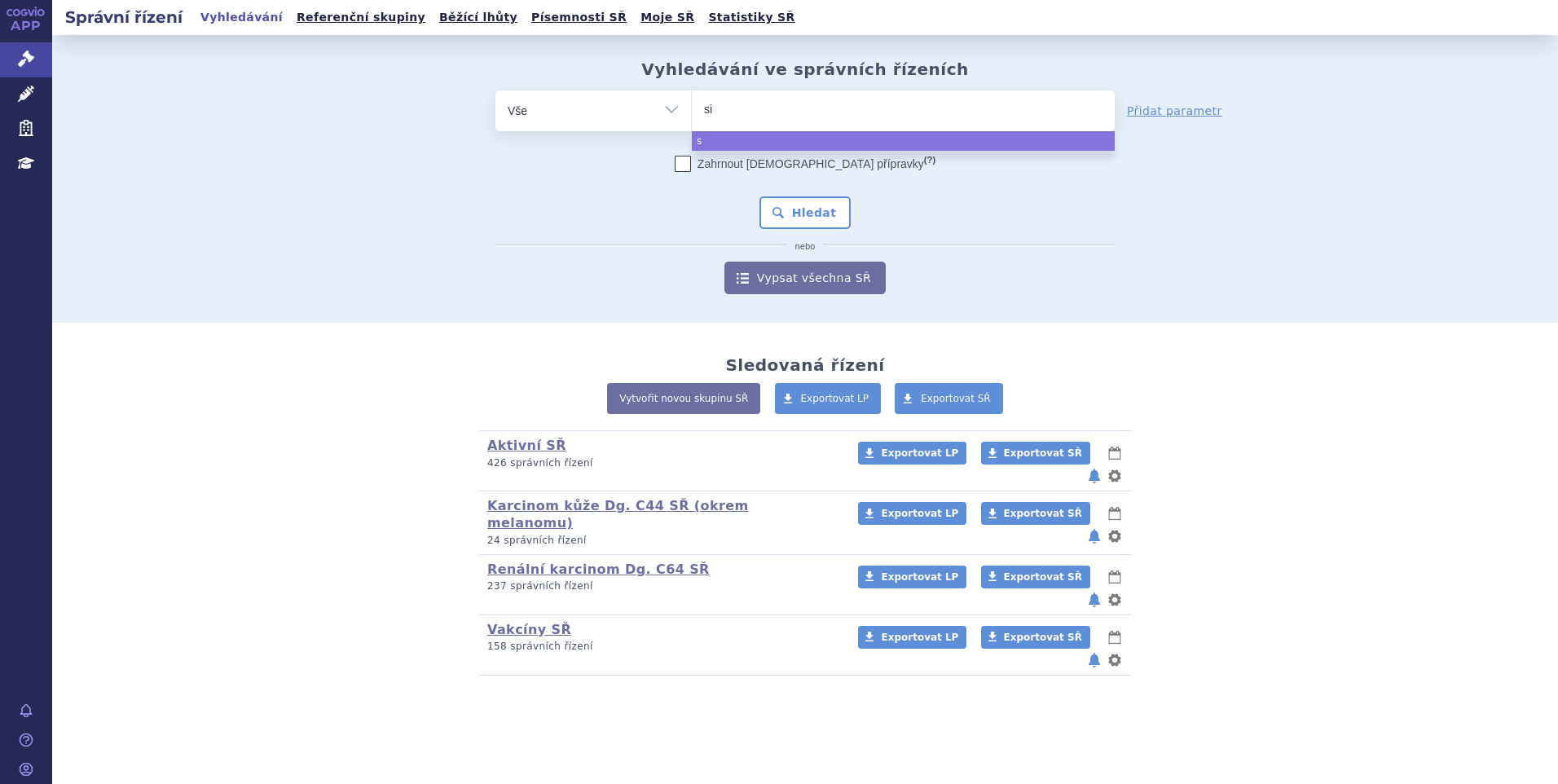
type input "sia"
type input "siala"
type input "sialana"
type input "sialanar"
select select "sialanar"
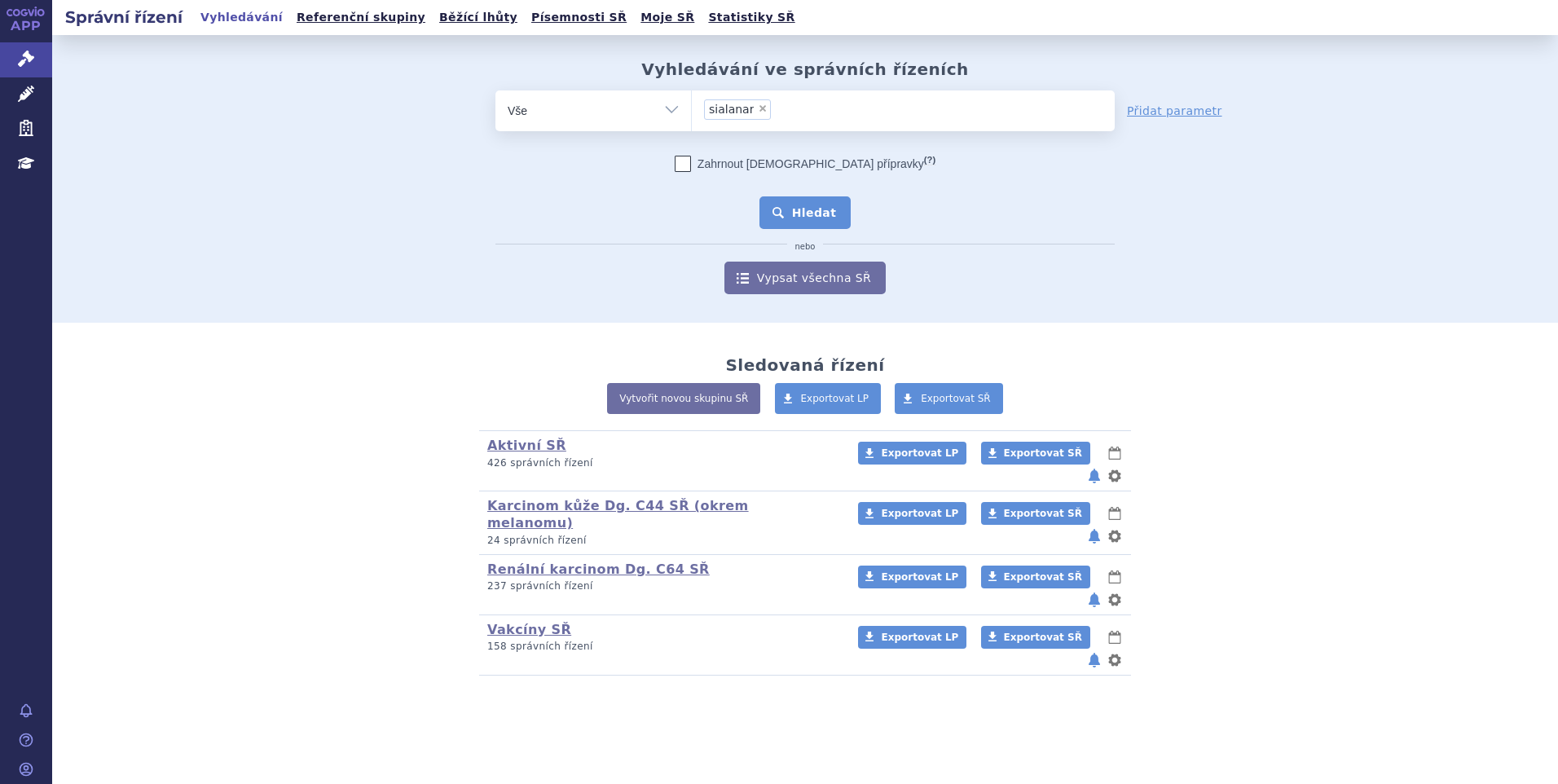
click at [793, 203] on button "Hledat" at bounding box center [806, 212] width 92 height 33
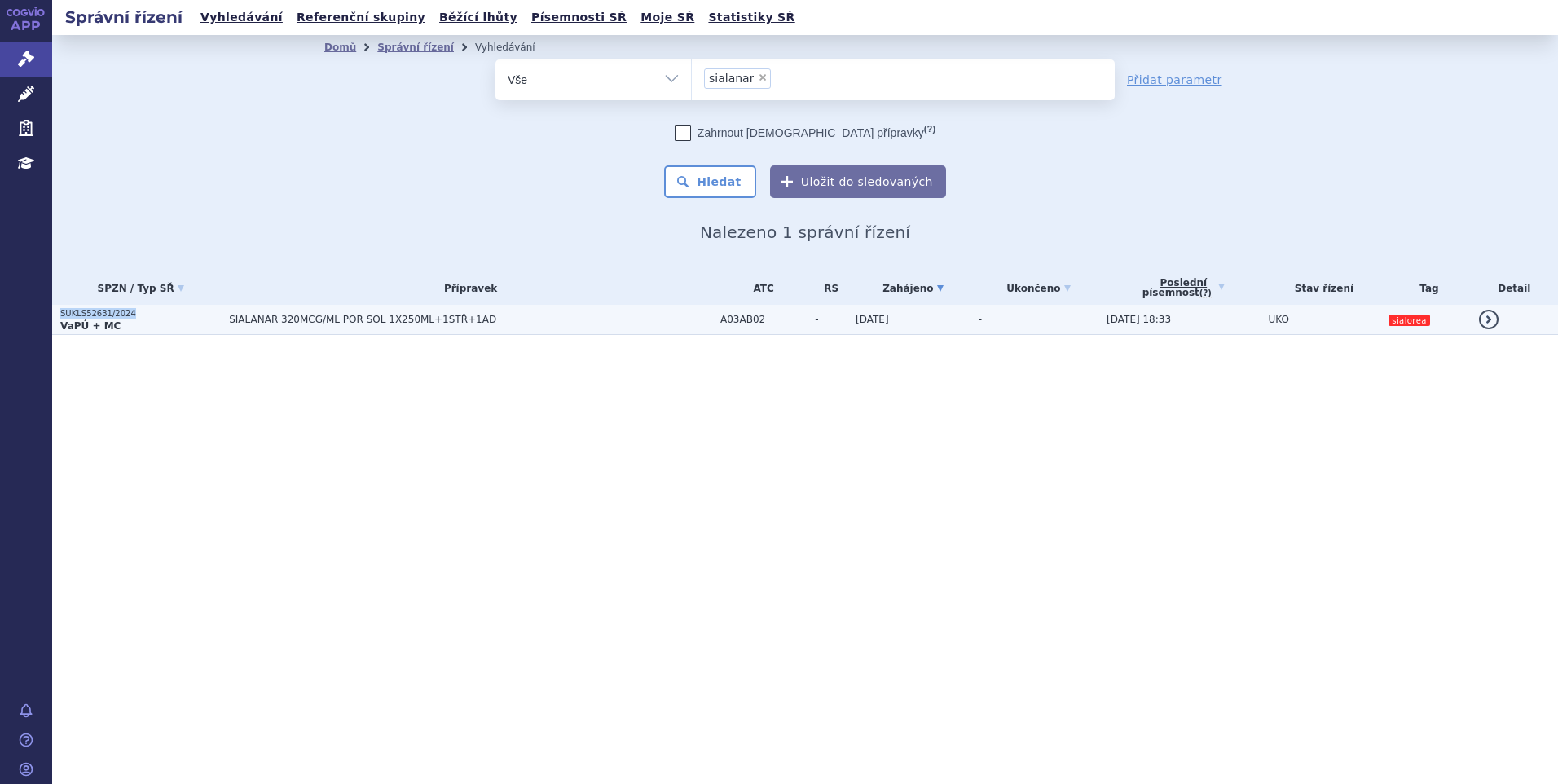
click at [60, 313] on p "SUKLS52631/2024" at bounding box center [141, 313] width 161 height 11
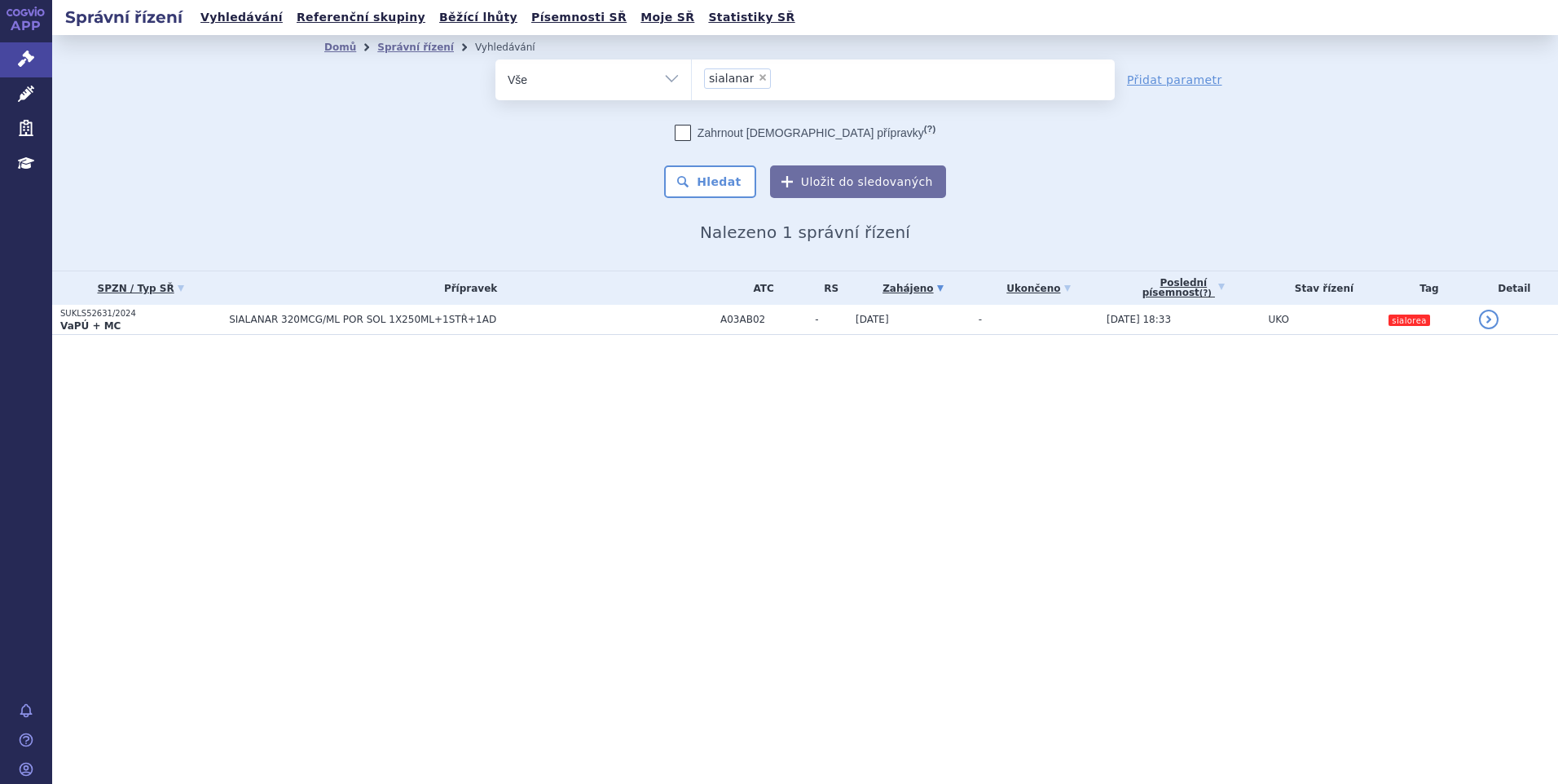
click at [355, 414] on div "Správní řízení Vyhledávání Referenční skupiny Běžící lhůty Písemnosti SŘ Moje S…" at bounding box center [805, 392] width 1506 height 784
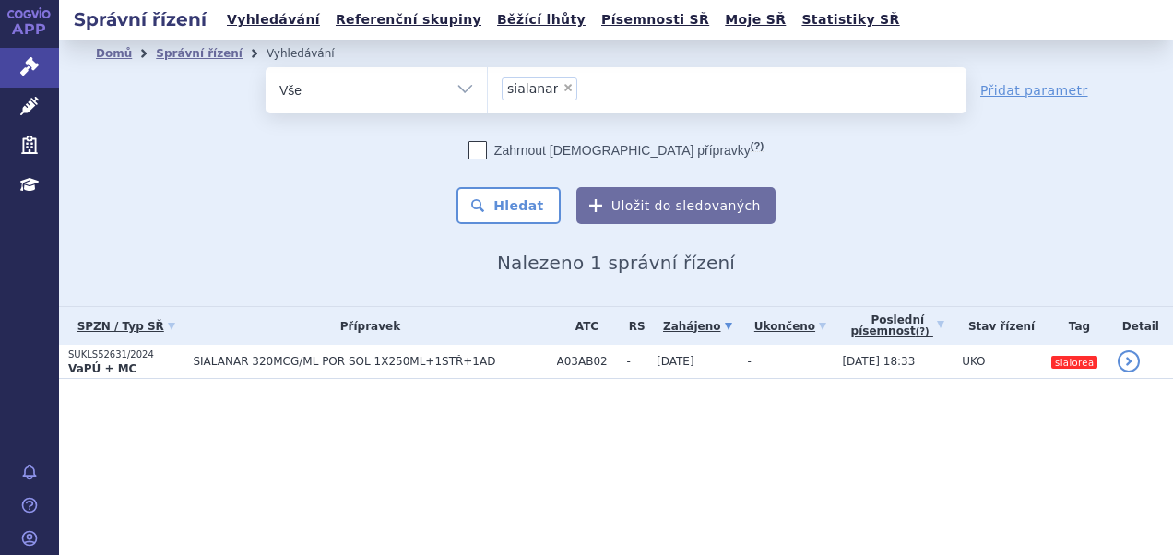
click at [562, 91] on span "×" at bounding box center [567, 87] width 11 height 11
click at [488, 91] on select "sialanar" at bounding box center [487, 89] width 1 height 46
select select
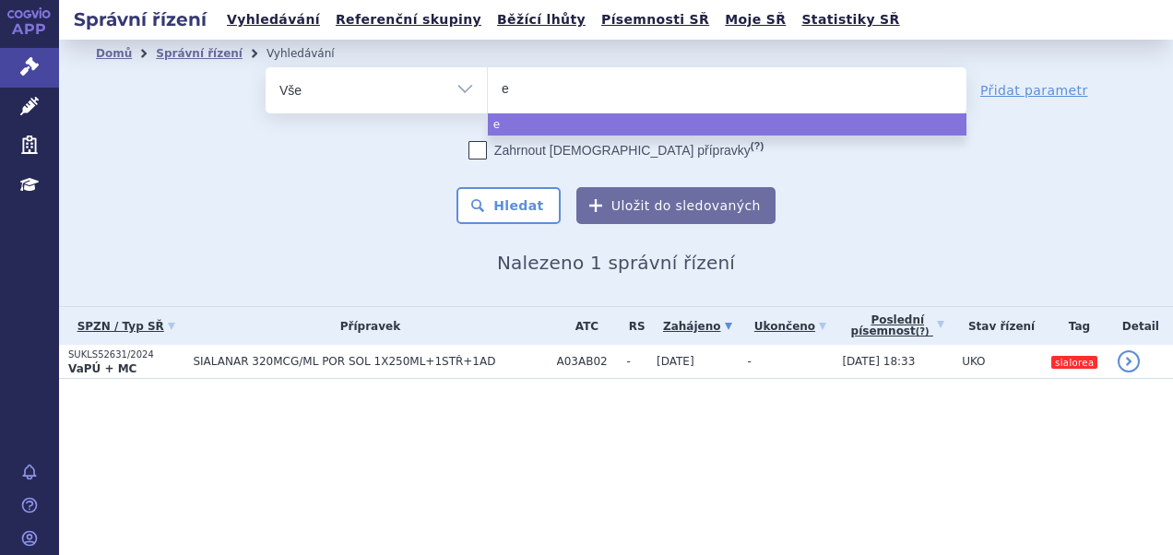
type input "el"
type input "elah"
type input "elahe"
type input "elahere"
select select "elahere"
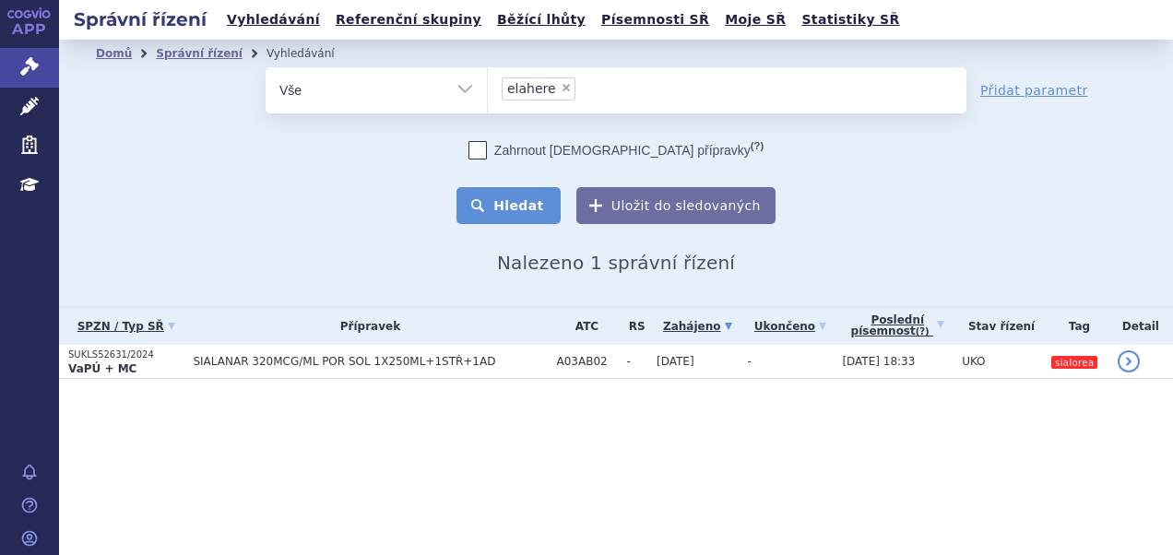
click at [498, 196] on button "Hledat" at bounding box center [508, 205] width 104 height 37
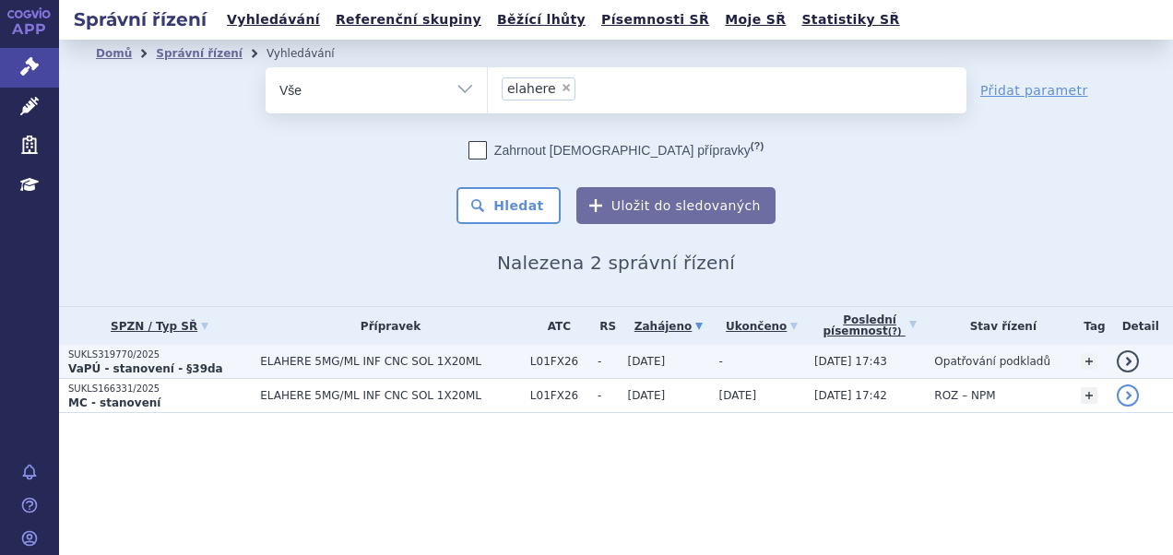
click at [457, 360] on span "ELAHERE 5MG/ML INF CNC SOL 1X20ML" at bounding box center [390, 361] width 261 height 13
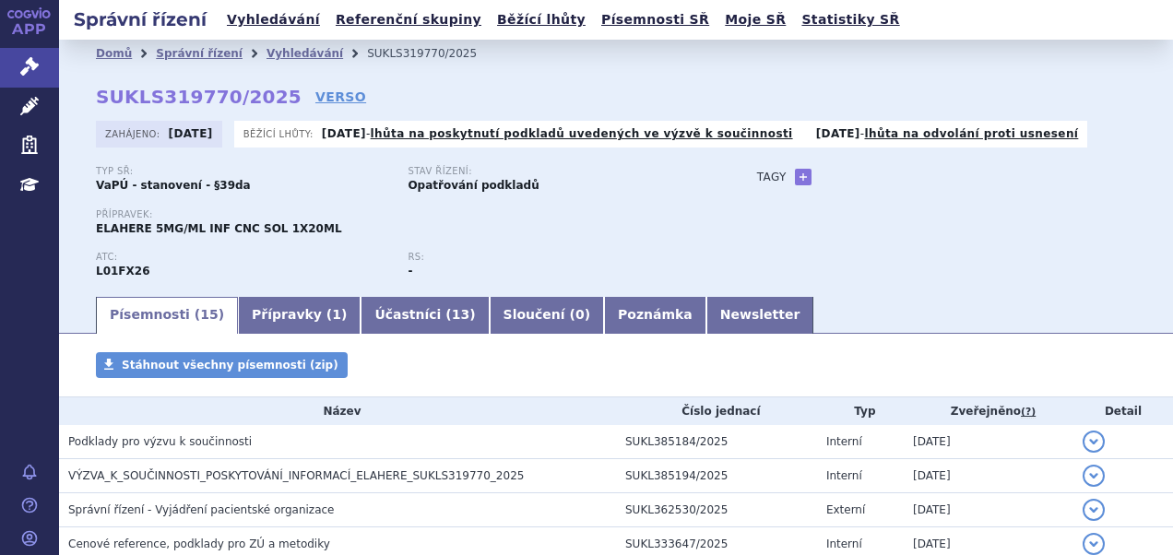
click at [92, 97] on div "Domů Správní řízení Vyhledávání SUKLS319770/2025 SUKLS319770/2025 VERSO [GEOGRA…" at bounding box center [616, 180] width 1114 height 227
drag, startPoint x: 92, startPoint y: 97, endPoint x: 407, endPoint y: 90, distance: 314.4
click at [407, 90] on div "Domů Správní řízení Vyhledávání SUKLS319770/2025 SUKLS319770/2025 VERSO [GEOGRA…" at bounding box center [616, 180] width 1114 height 227
drag, startPoint x: 454, startPoint y: 58, endPoint x: 336, endPoint y: 48, distance: 119.3
click at [336, 48] on ul "Domů Správní řízení Vyhledávání SUKLS319770/2025" at bounding box center [616, 54] width 1040 height 28
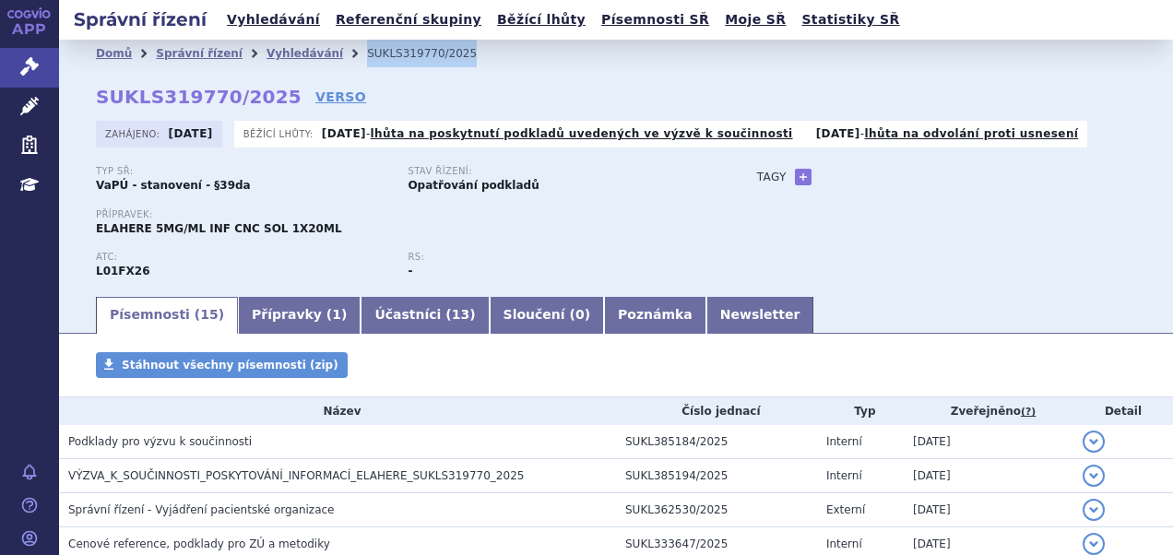
copy li "SUKLS319770/2025"
click at [601, 217] on p "Přípravek:" at bounding box center [408, 214] width 624 height 11
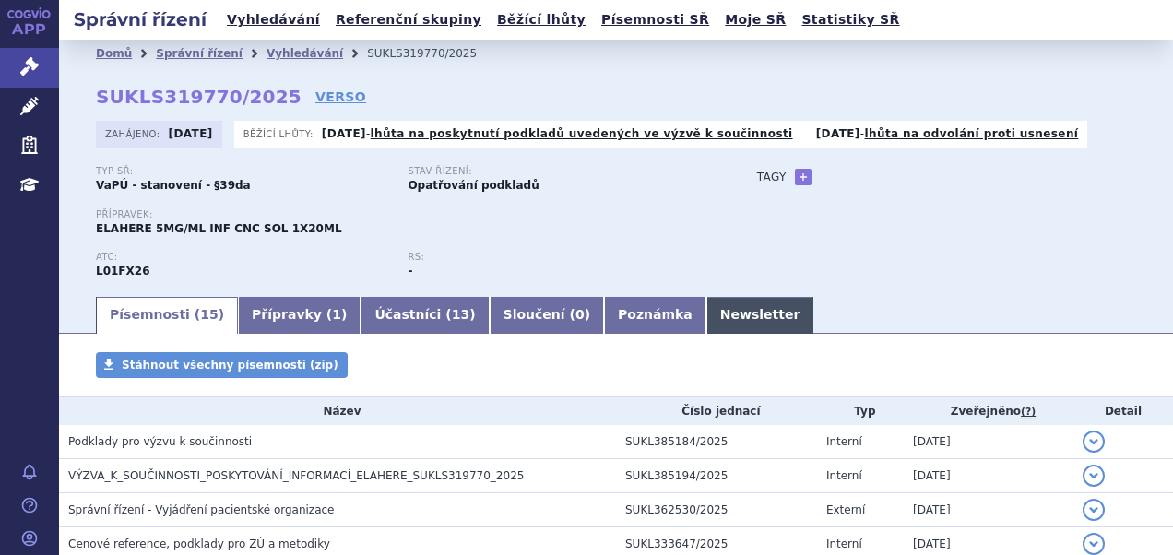
click at [706, 306] on link "Newsletter" at bounding box center [760, 315] width 108 height 37
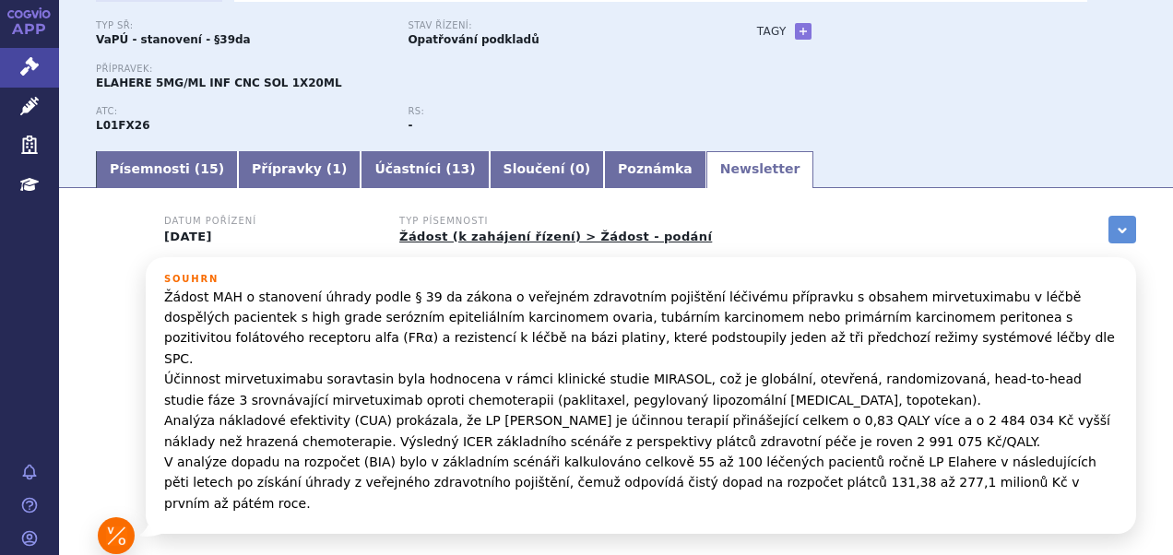
scroll to position [159, 0]
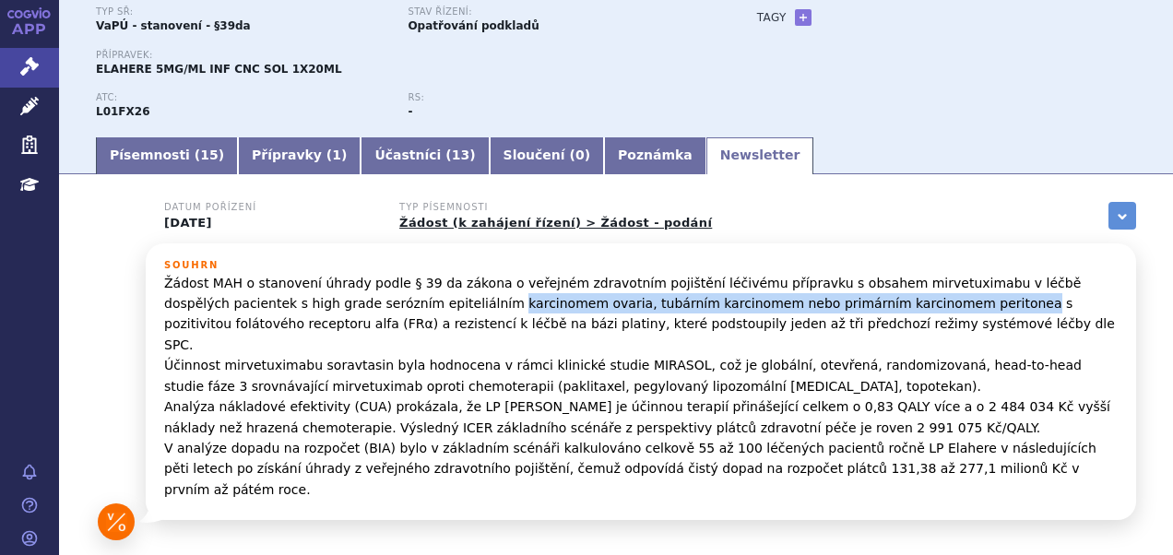
drag, startPoint x: 354, startPoint y: 305, endPoint x: 819, endPoint y: 310, distance: 464.6
click at [819, 310] on p "Žádost MAH o stanovení úhrady podle § 39 da zákona o veřejném zdravotním pojišt…" at bounding box center [640, 386] width 953 height 227
copy p "karcinomem ovaria, tubárním karcinomem nebo primárním karcinomem peritonea"
